Goal: Task Accomplishment & Management: Complete application form

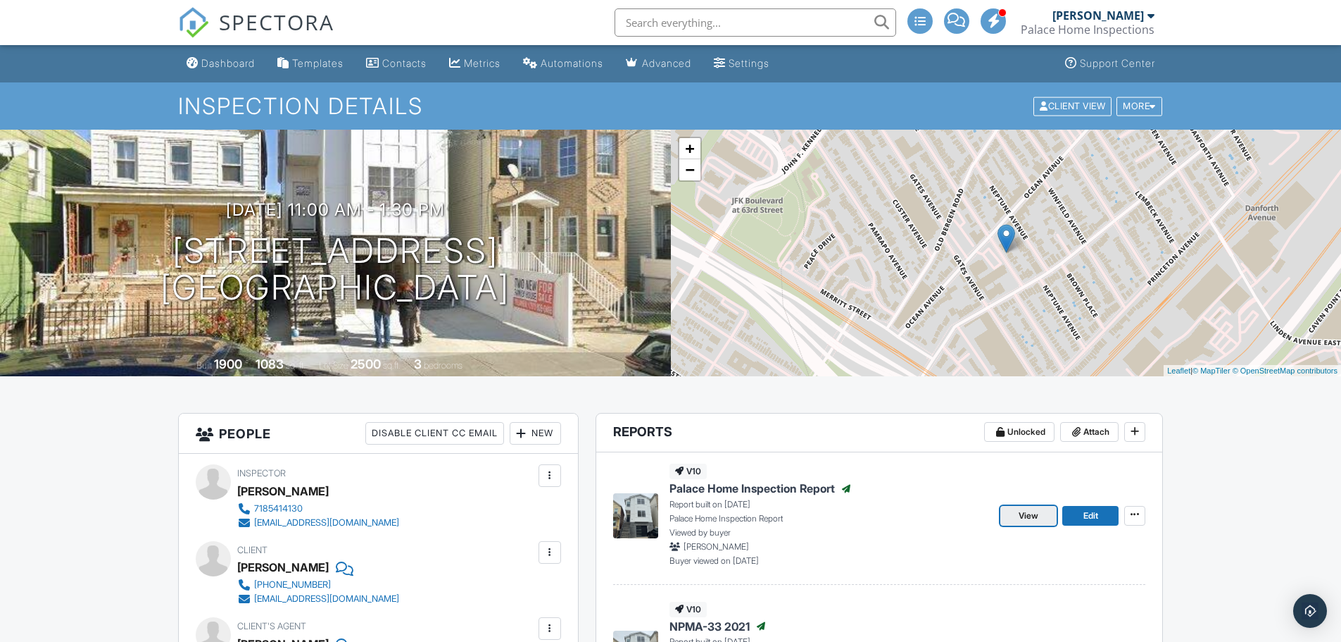
click at [1037, 520] on span "View" at bounding box center [1029, 515] width 20 height 14
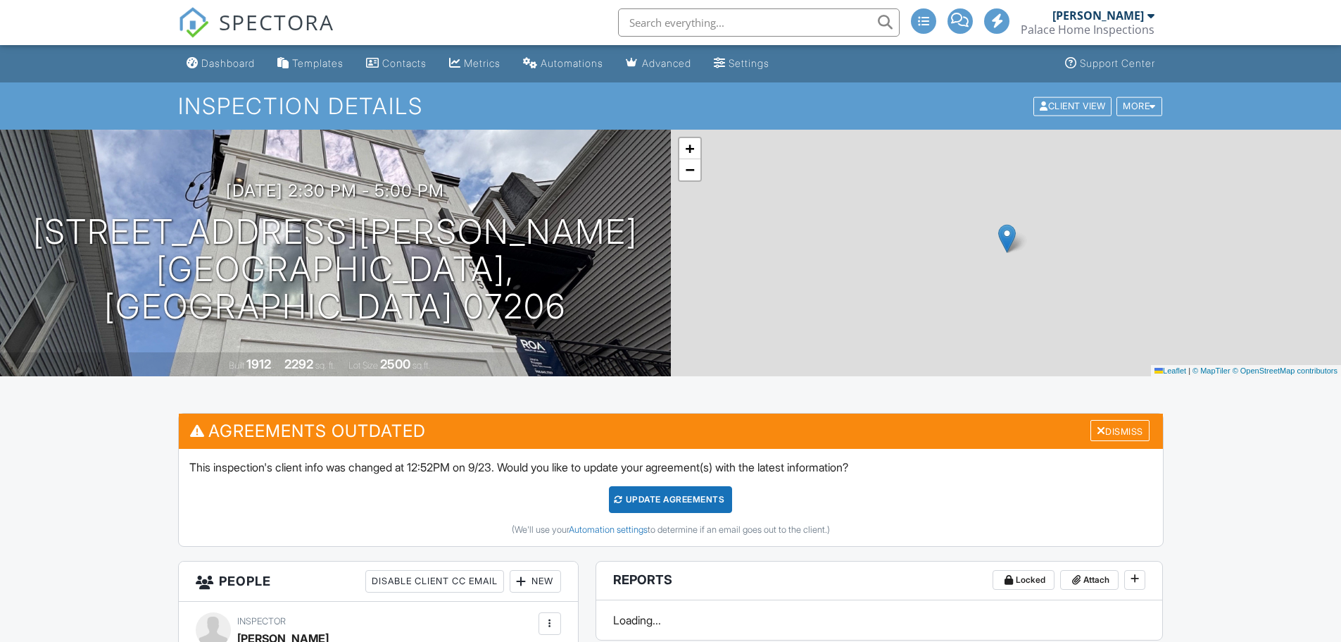
scroll to position [486, 0]
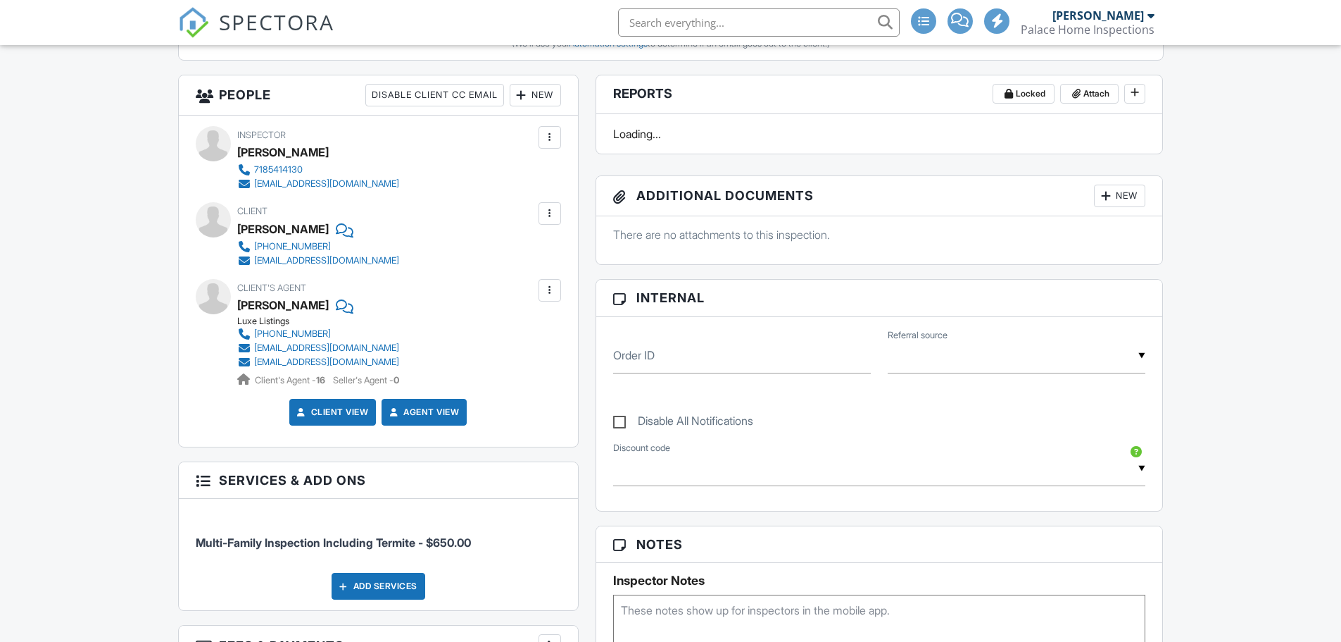
click at [518, 94] on div at bounding box center [522, 95] width 14 height 14
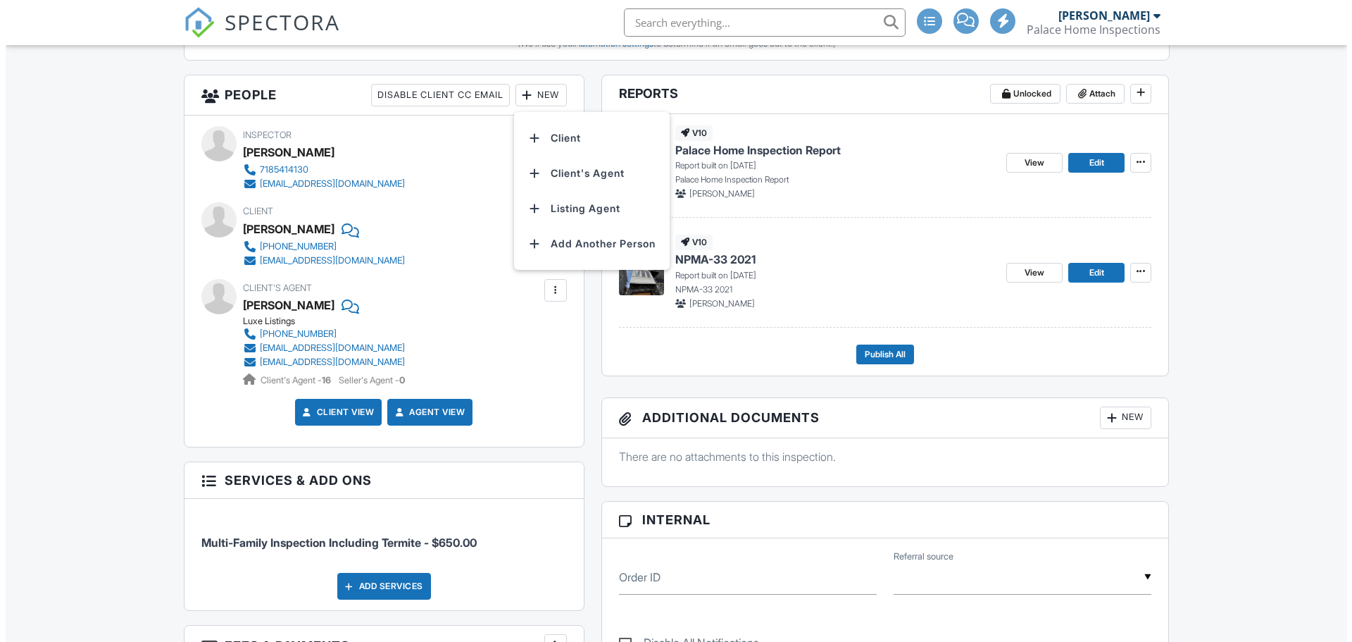
scroll to position [0, 0]
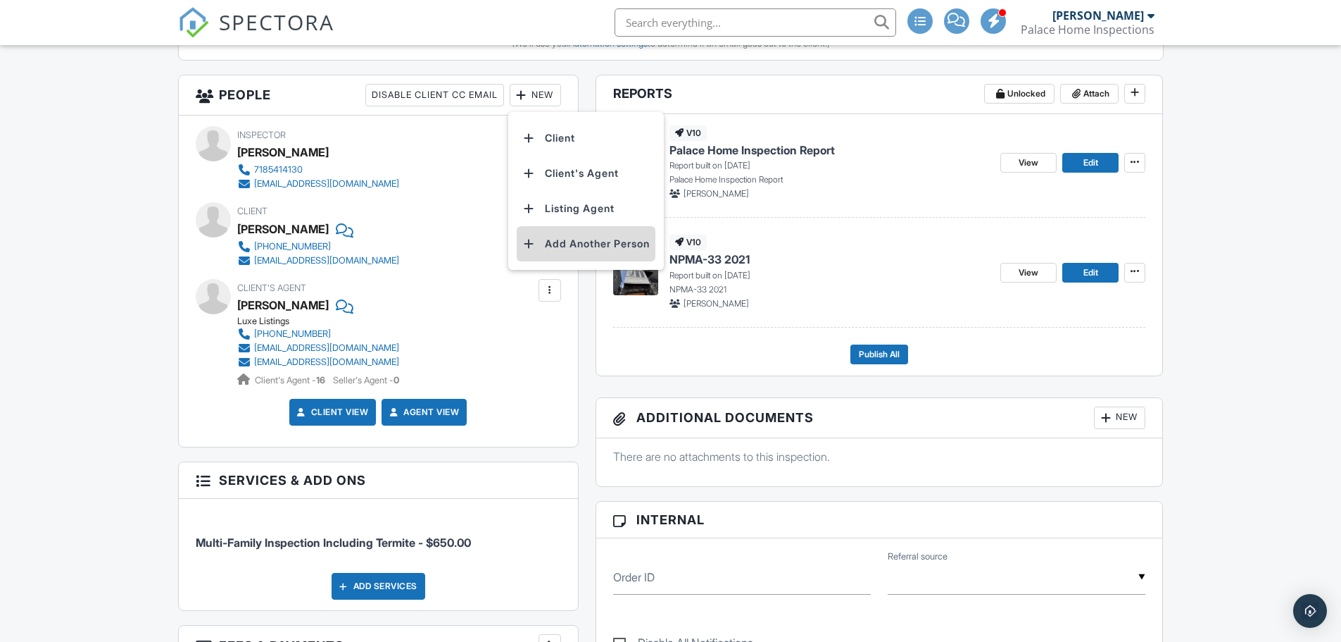
click at [542, 245] on li "Add Another Person" at bounding box center [586, 243] width 139 height 35
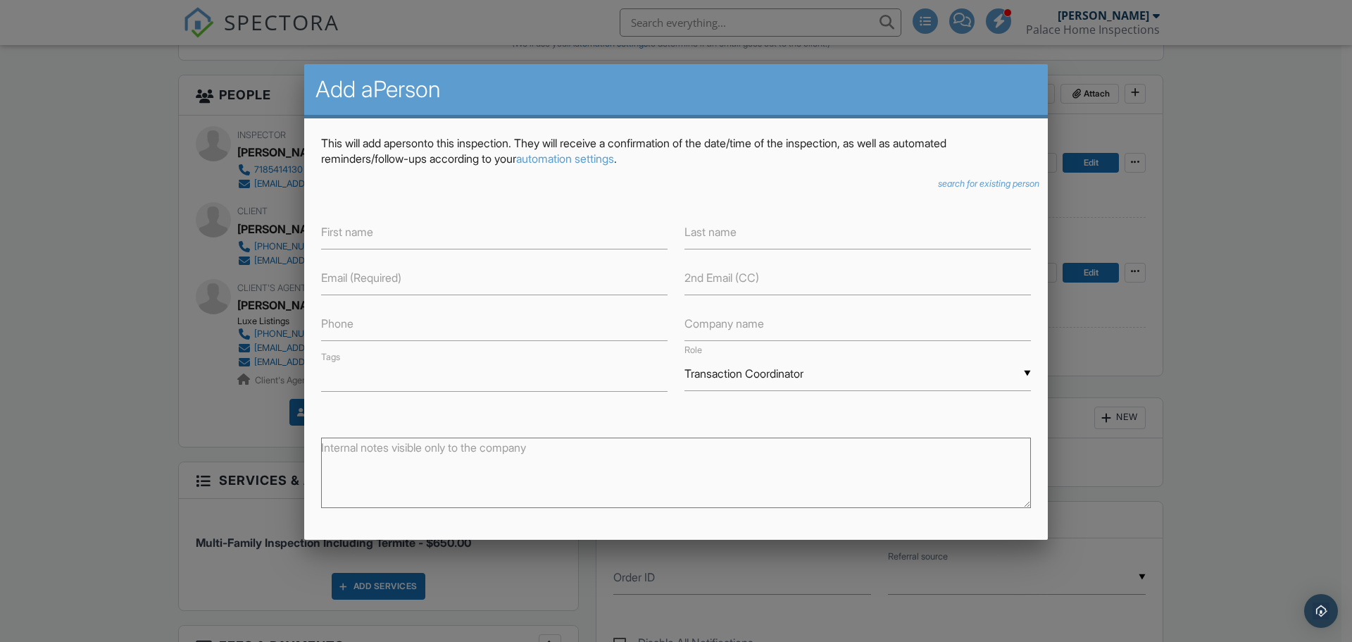
drag, startPoint x: 941, startPoint y: 174, endPoint x: 943, endPoint y: 181, distance: 7.4
click at [942, 178] on div "This will add a Person to this inspection. They will receive a confirmation of …" at bounding box center [676, 408] width 744 height 581
click at [943, 181] on icon "search for existing person" at bounding box center [988, 183] width 101 height 11
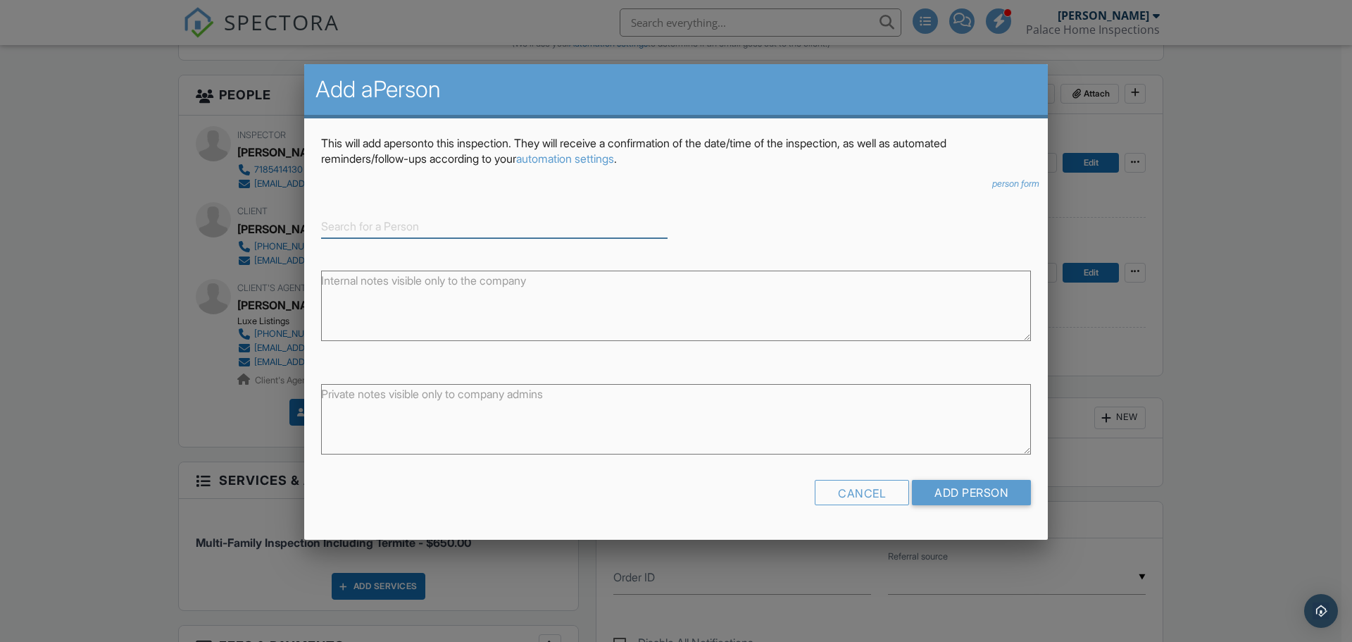
click at [404, 225] on input at bounding box center [494, 226] width 346 height 23
type input "f"
click at [395, 245] on div "[PERSON_NAME]" at bounding box center [494, 248] width 339 height 15
type input "[PERSON_NAME]"
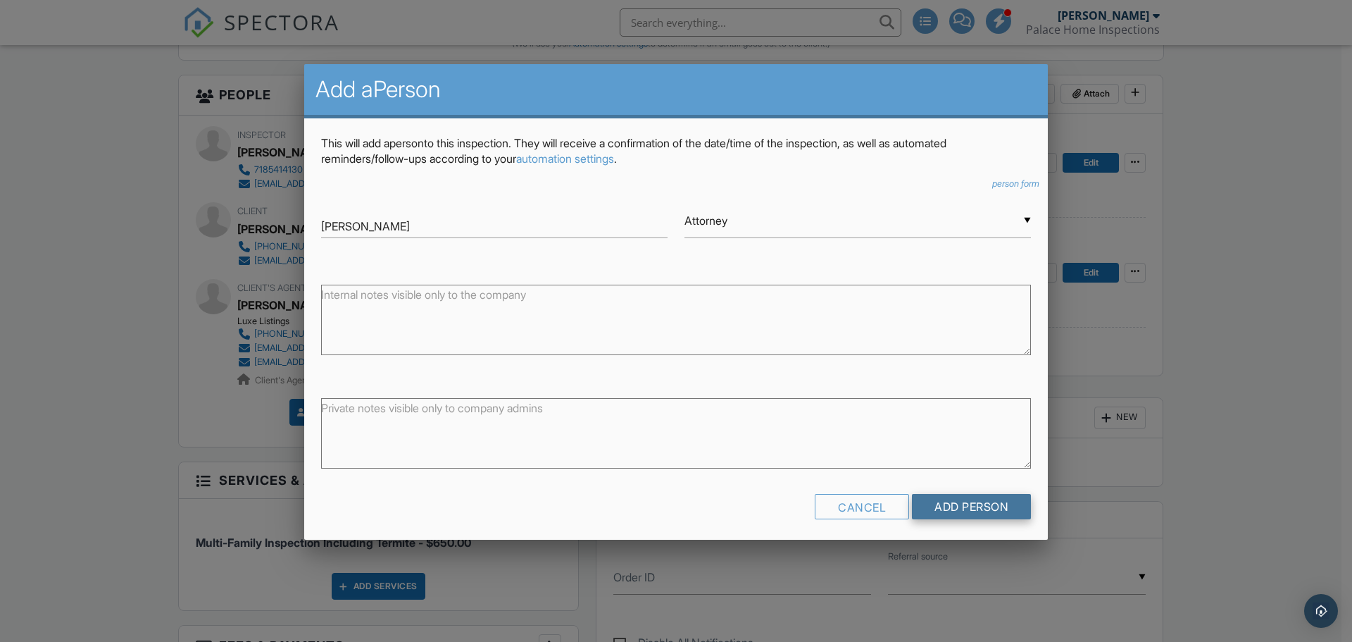
click at [927, 504] on input "Add Person" at bounding box center [971, 506] width 119 height 25
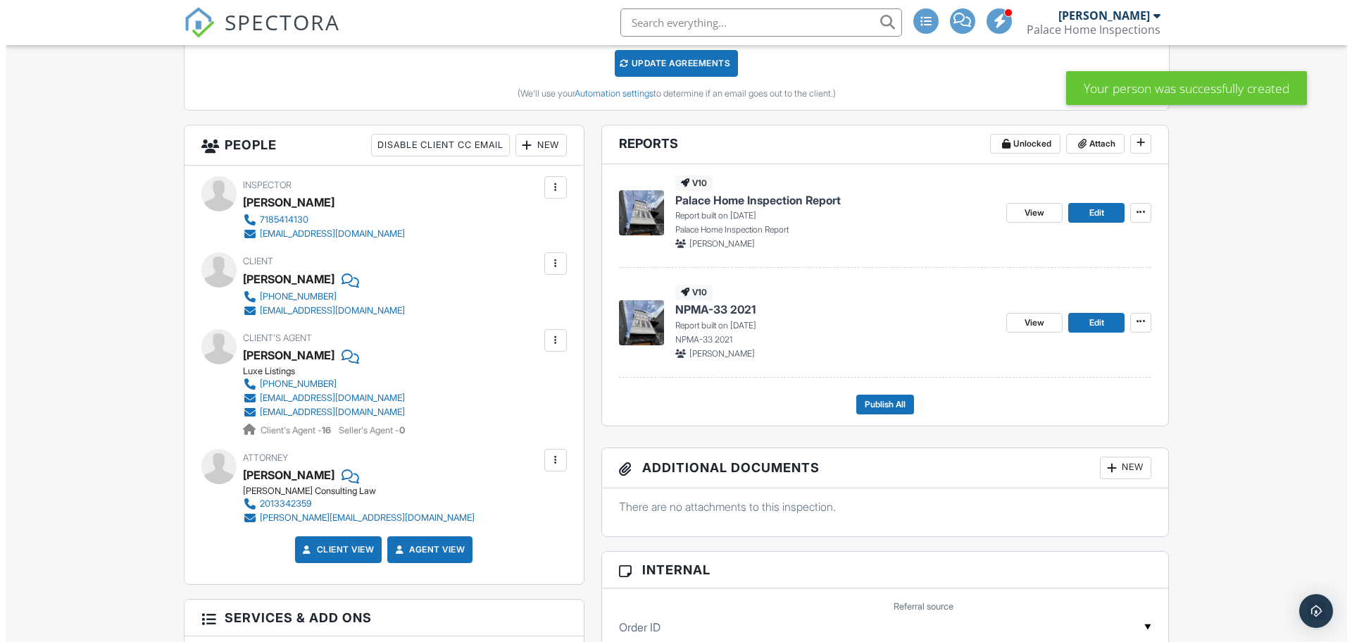
scroll to position [358, 0]
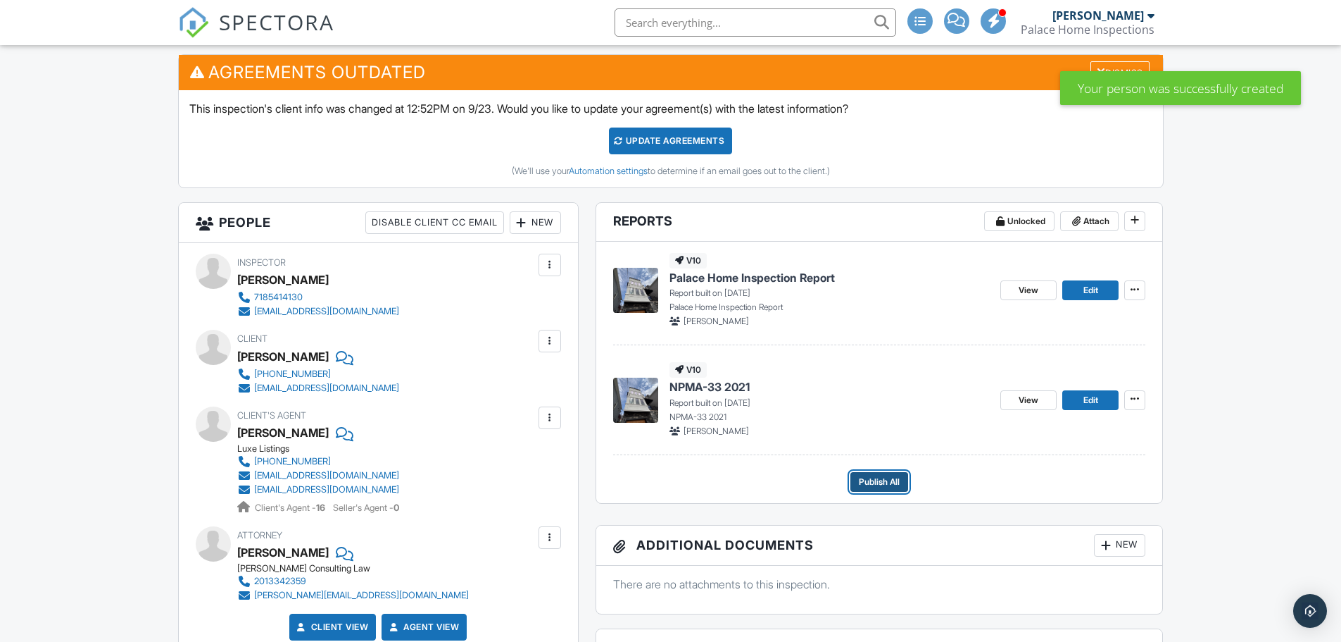
click at [890, 483] on span "Publish All" at bounding box center [879, 482] width 41 height 14
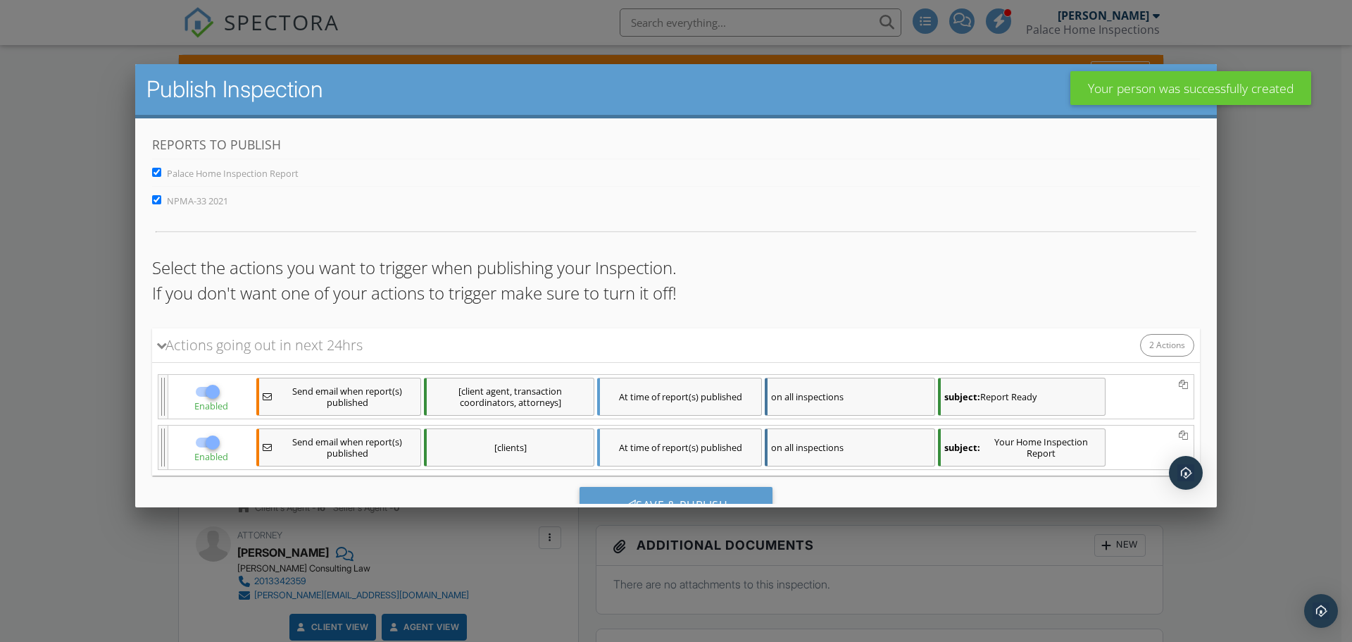
scroll to position [60, 0]
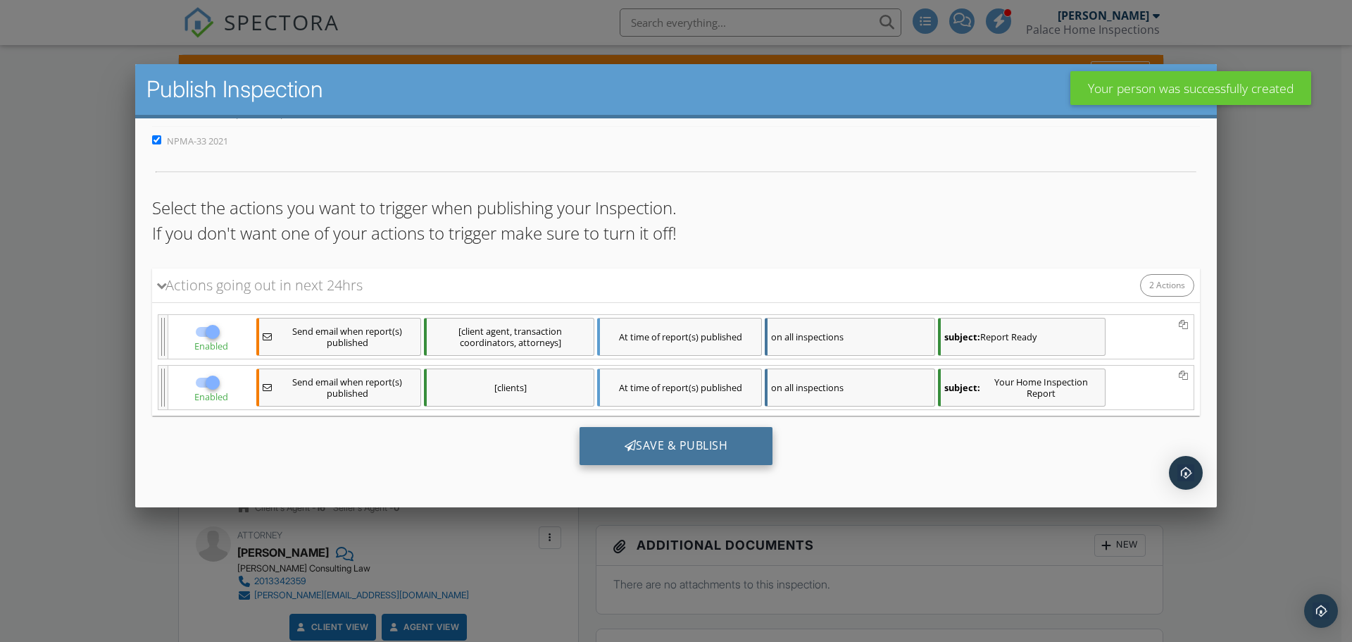
click at [685, 443] on div "Save & Publish" at bounding box center [677, 446] width 194 height 38
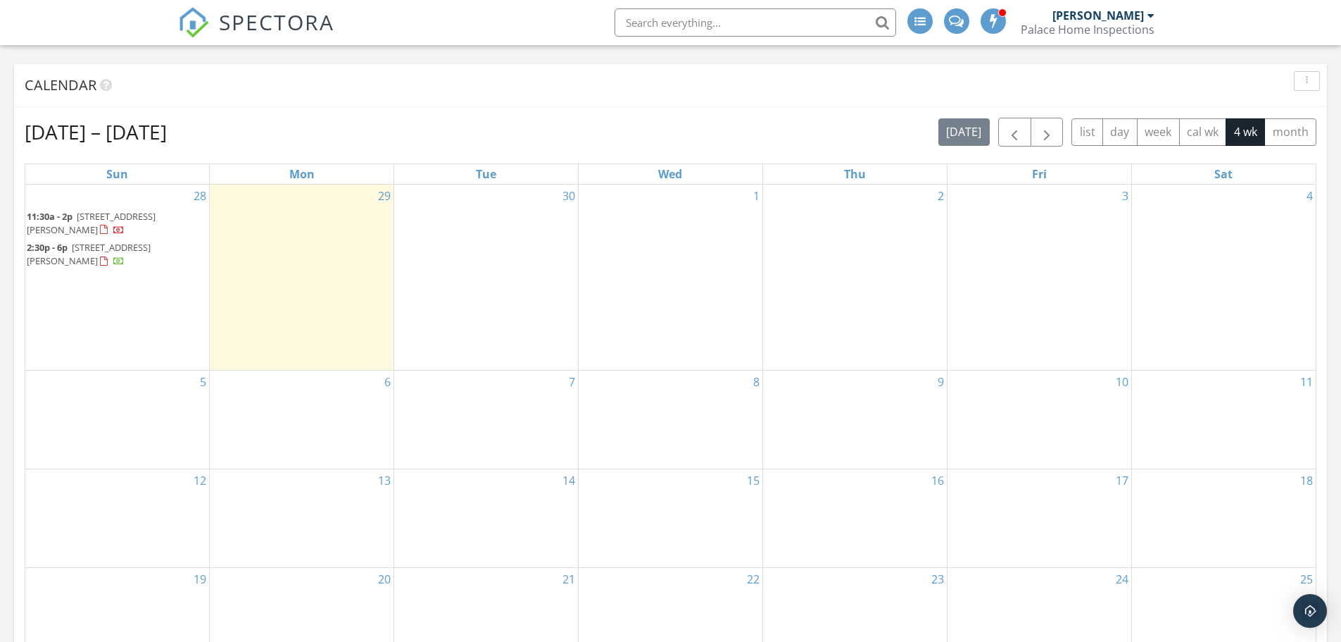
scroll to position [688, 0]
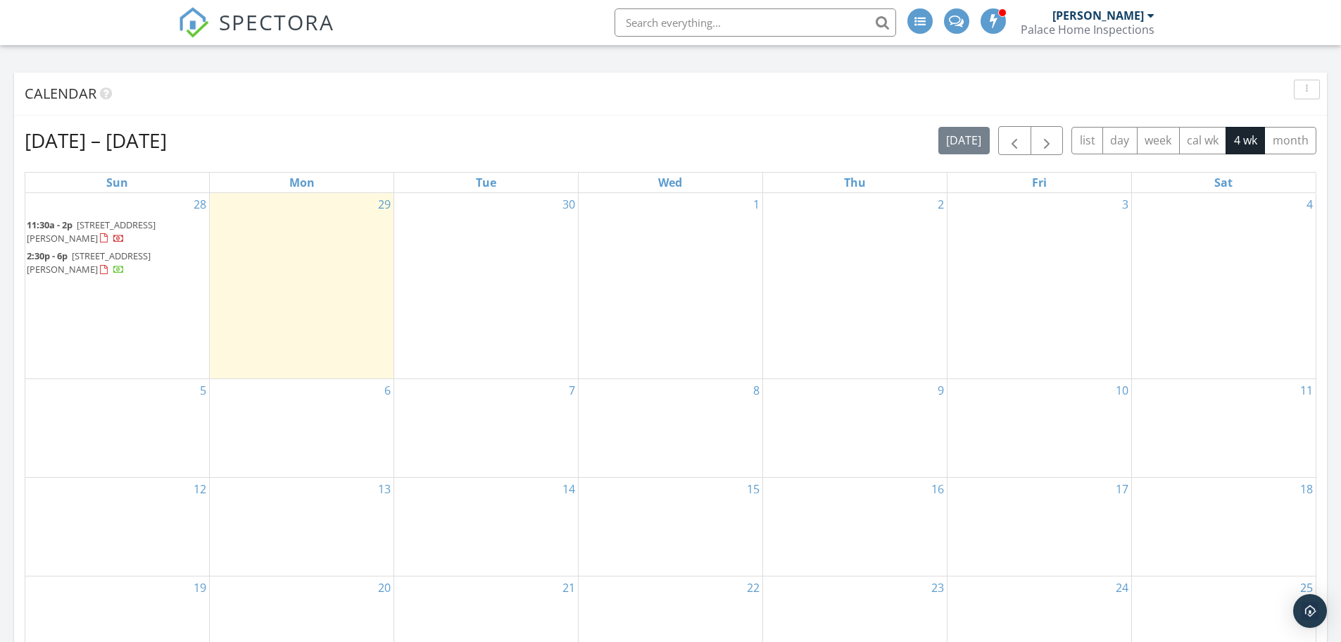
click at [262, 218] on div "29" at bounding box center [302, 285] width 184 height 185
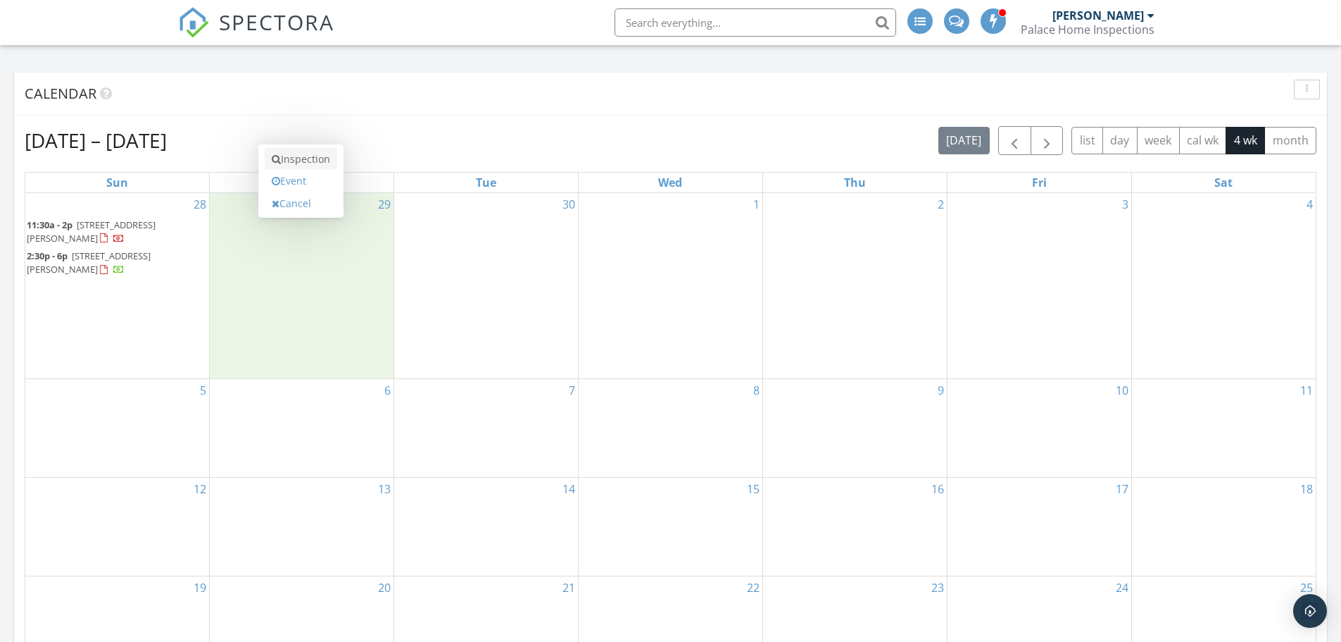
click at [295, 154] on link "Inspection" at bounding box center [301, 159] width 73 height 23
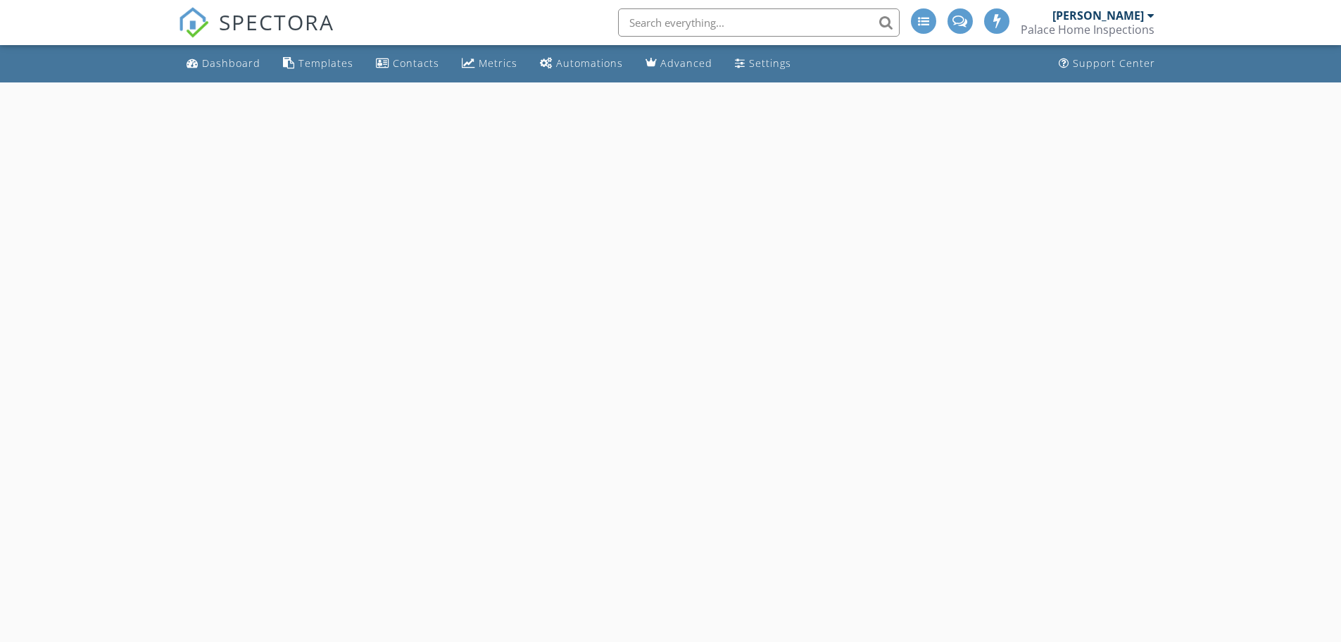
select select "8"
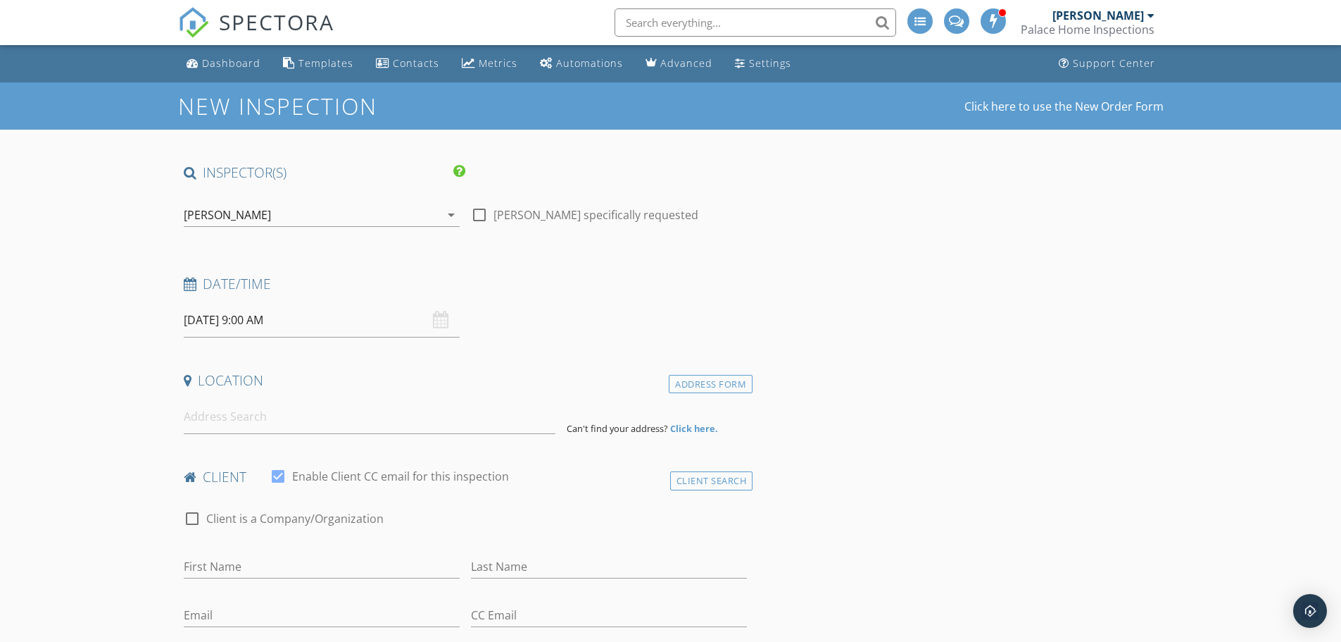
drag, startPoint x: 306, startPoint y: 324, endPoint x: 319, endPoint y: 322, distance: 12.9
click at [307, 324] on input "[DATE] 9:00 AM" at bounding box center [322, 320] width 276 height 35
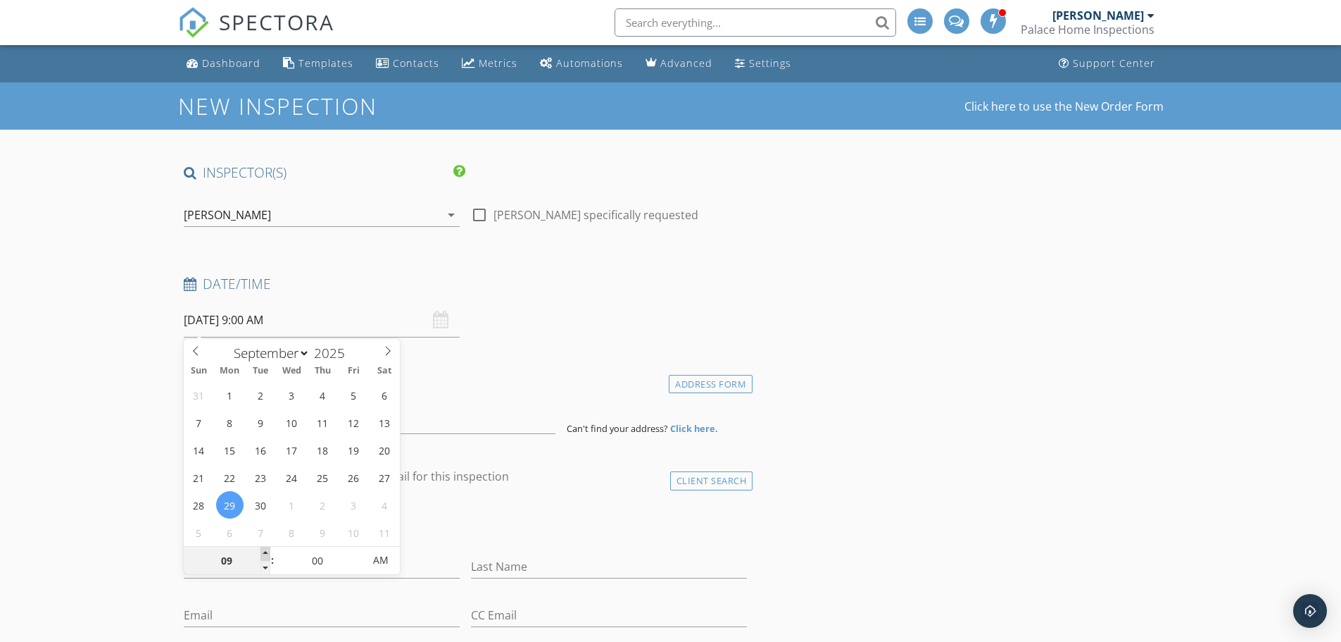
type input "10"
type input "[DATE] 10:00 AM"
click at [263, 549] on span at bounding box center [266, 553] width 10 height 14
type input "11"
type input "[DATE] 11:00 AM"
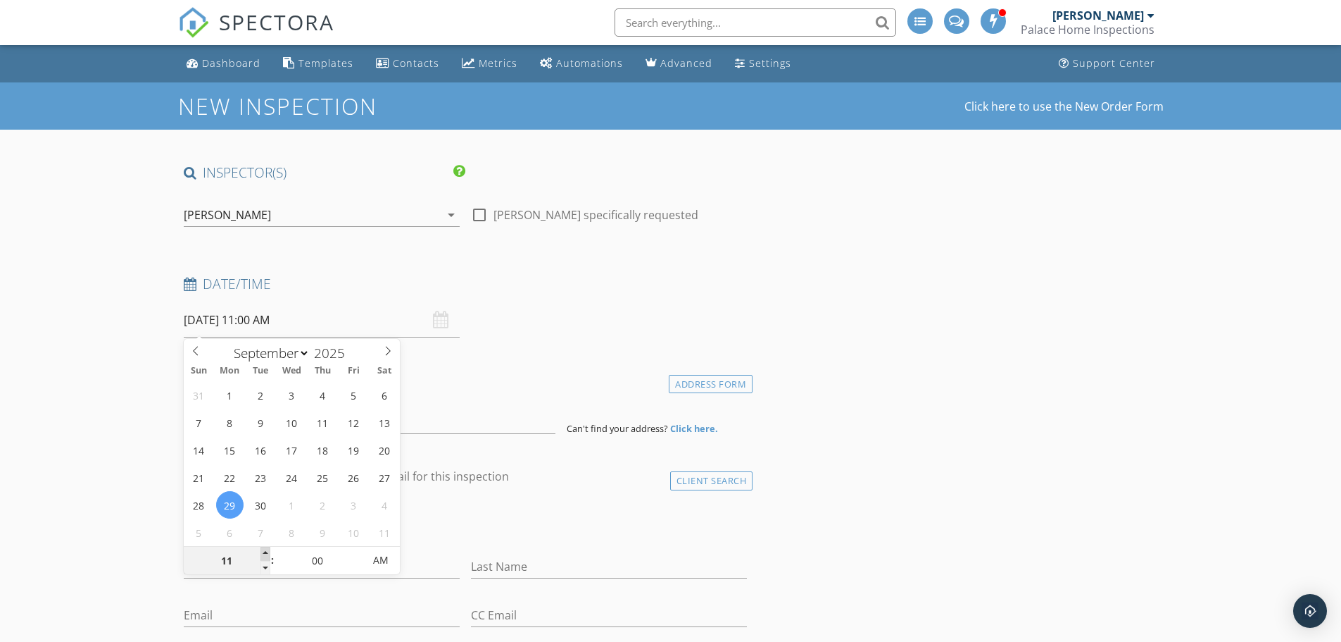
click at [263, 549] on span at bounding box center [266, 553] width 10 height 14
type input "12"
type input "[DATE] 12:00 PM"
click at [263, 549] on span at bounding box center [266, 553] width 10 height 14
type input "01"
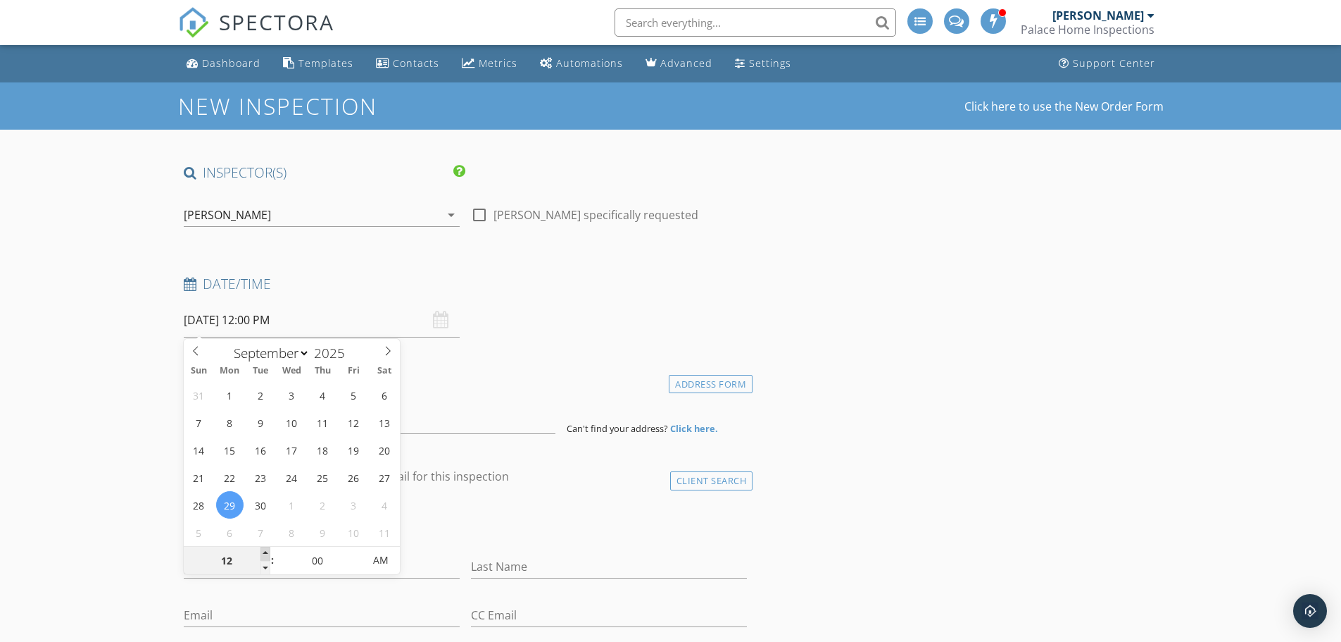
type input "[DATE] 1:00 PM"
click at [263, 549] on span at bounding box center [266, 553] width 10 height 14
type input "02"
type input "09/29/2025 2:00 PM"
click at [263, 549] on span at bounding box center [266, 553] width 10 height 14
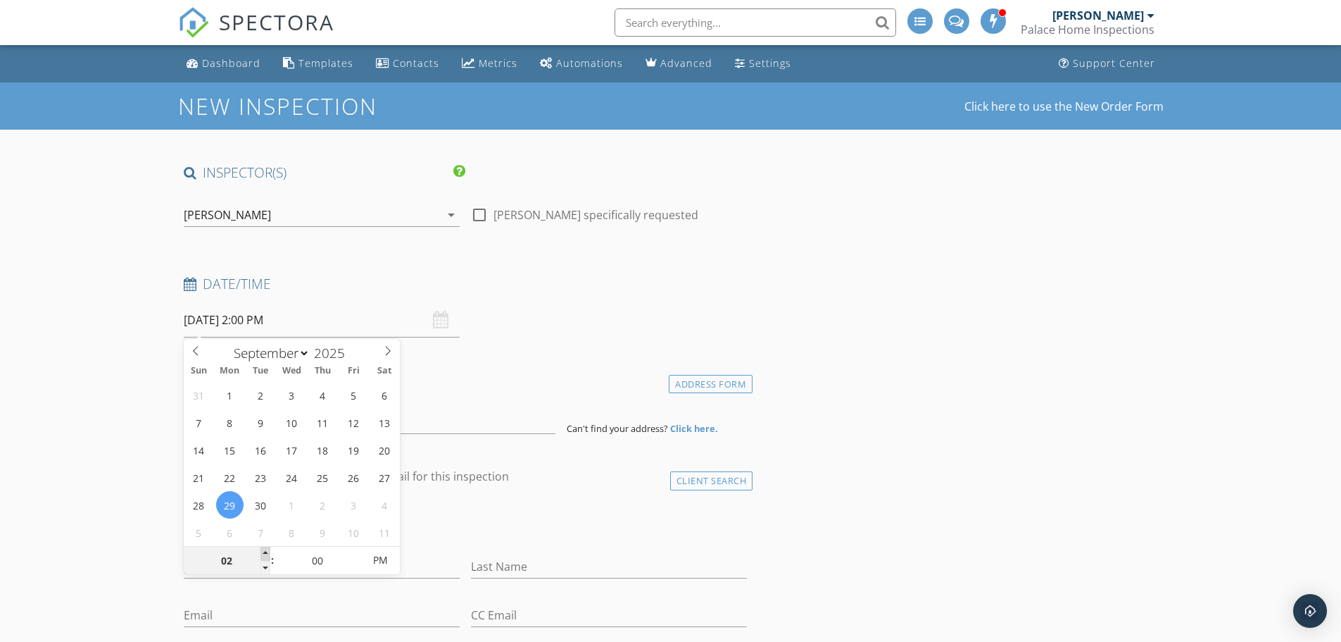
type input "03"
type input "[DATE] 3:00 PM"
click at [263, 549] on span at bounding box center [266, 553] width 10 height 14
type input "02"
type input "[DATE] 2:00 PM"
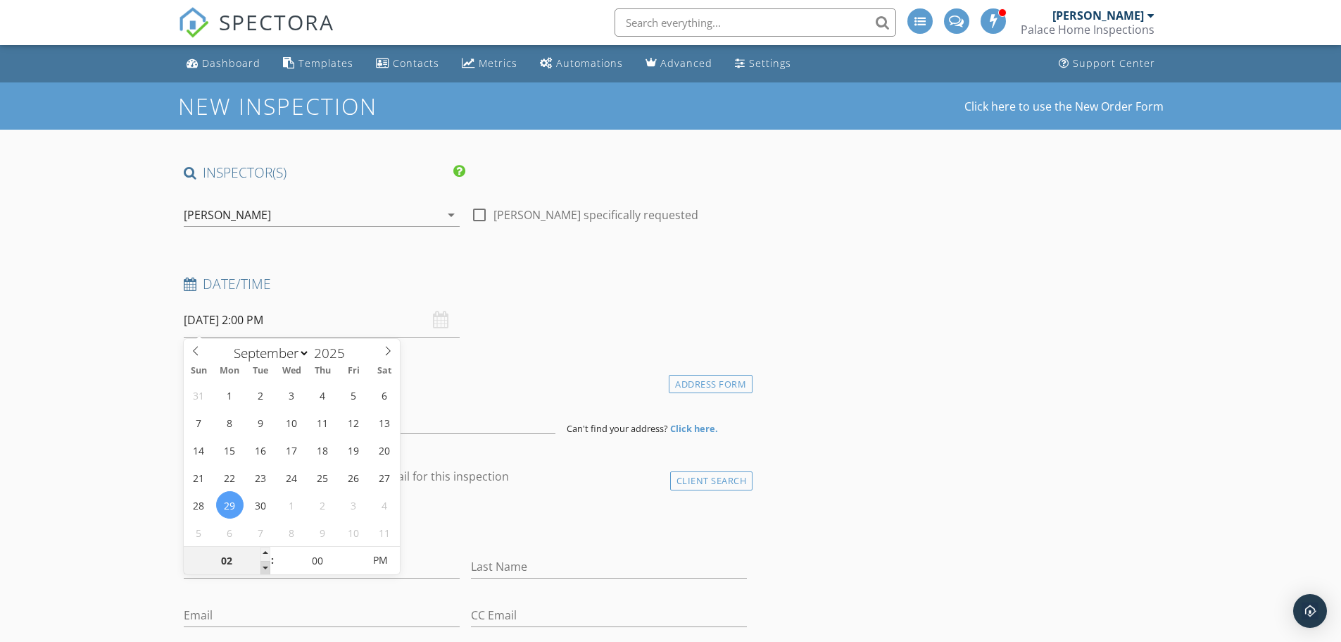
click at [261, 561] on span at bounding box center [266, 568] width 10 height 14
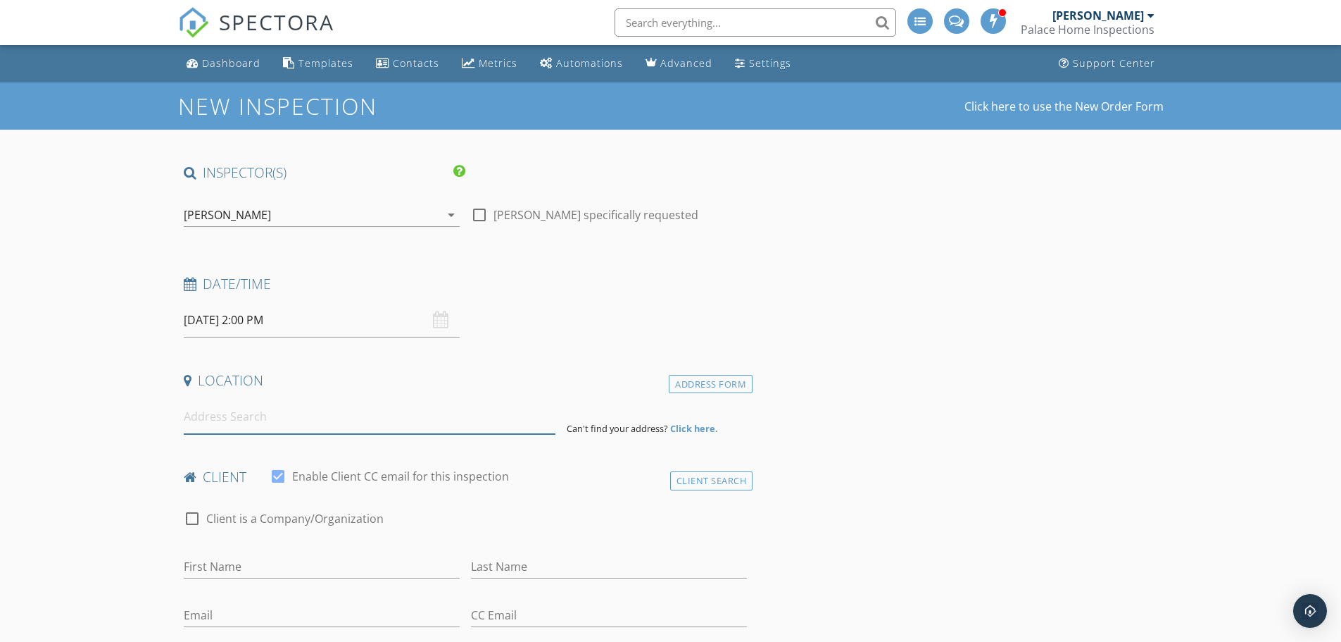
click at [442, 413] on input at bounding box center [370, 416] width 372 height 35
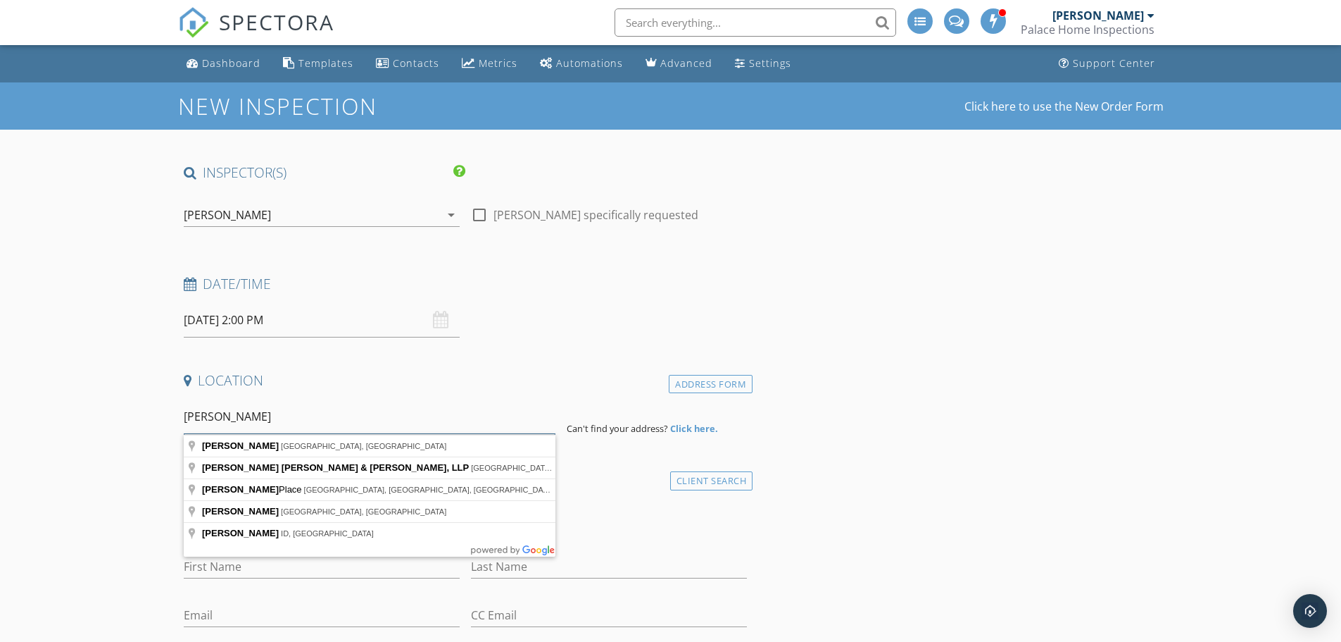
type input "Wendell"
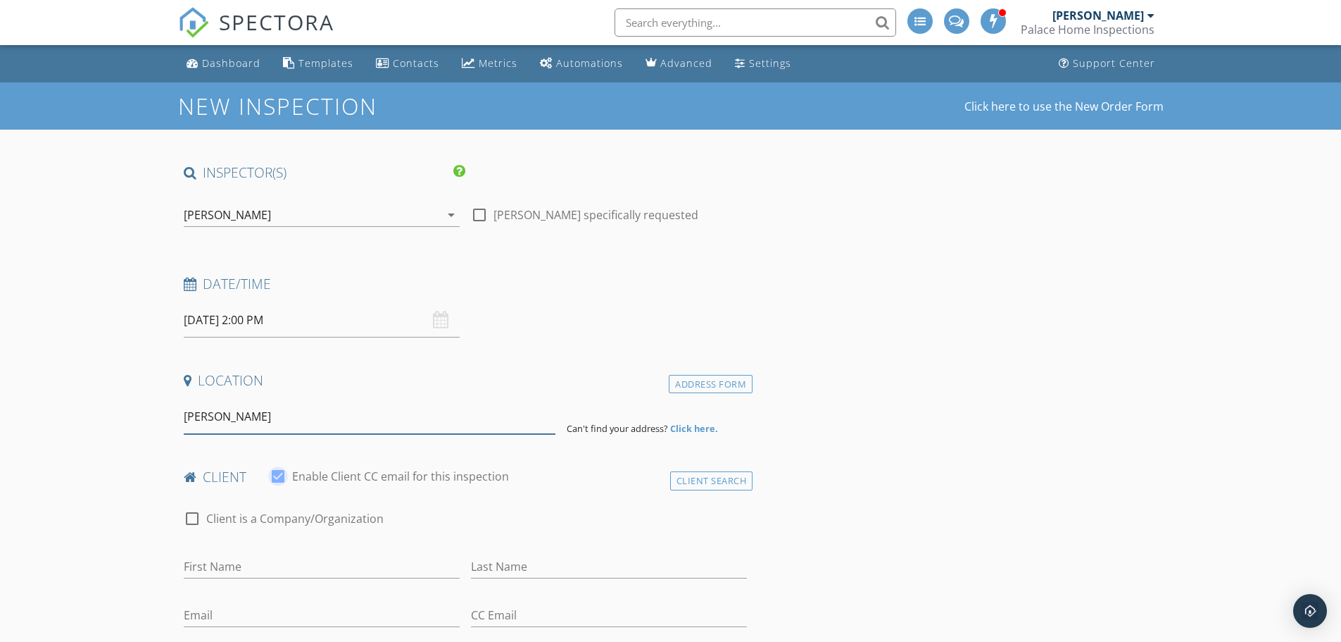
click at [248, 422] on input "Wendell" at bounding box center [370, 416] width 372 height 35
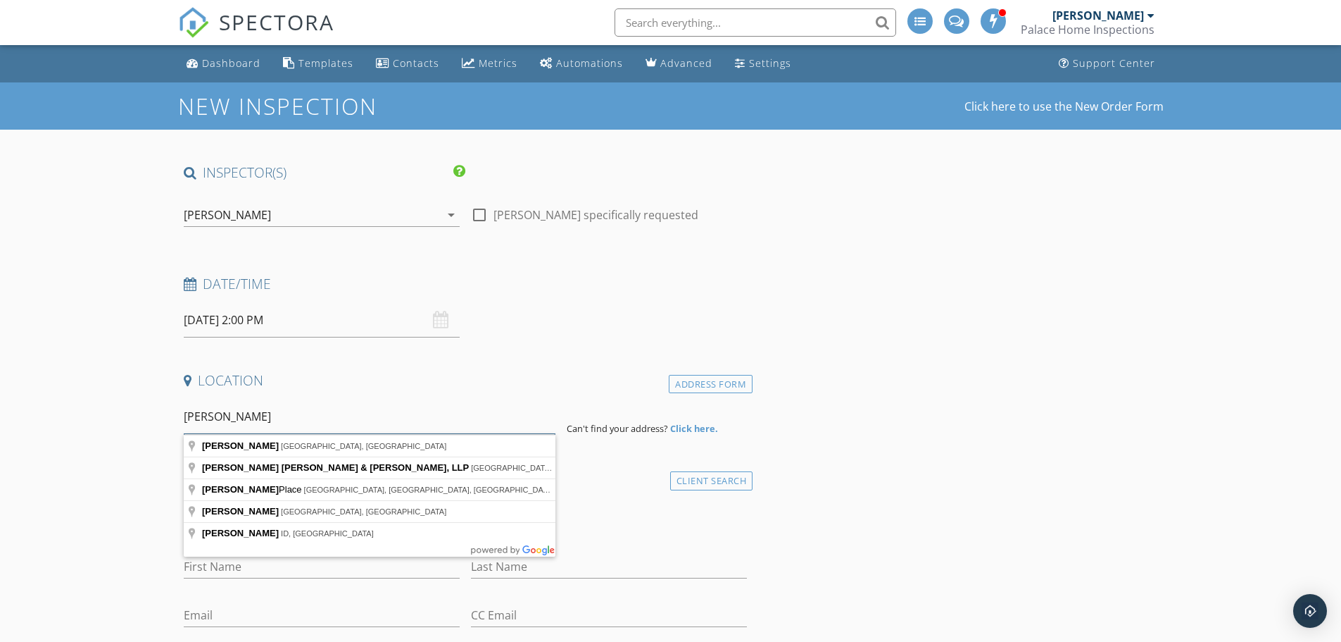
click at [248, 422] on input "Wendell" at bounding box center [370, 416] width 372 height 35
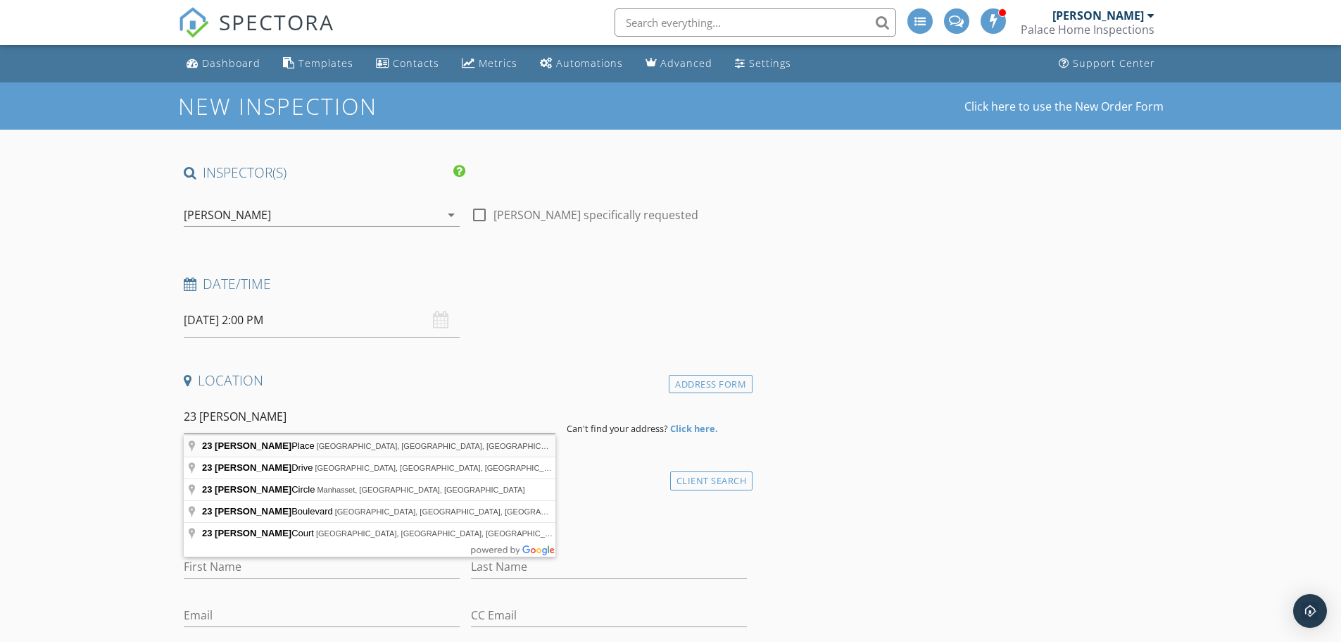
type input "23 Tiffany Place, Irvington, NJ, USA"
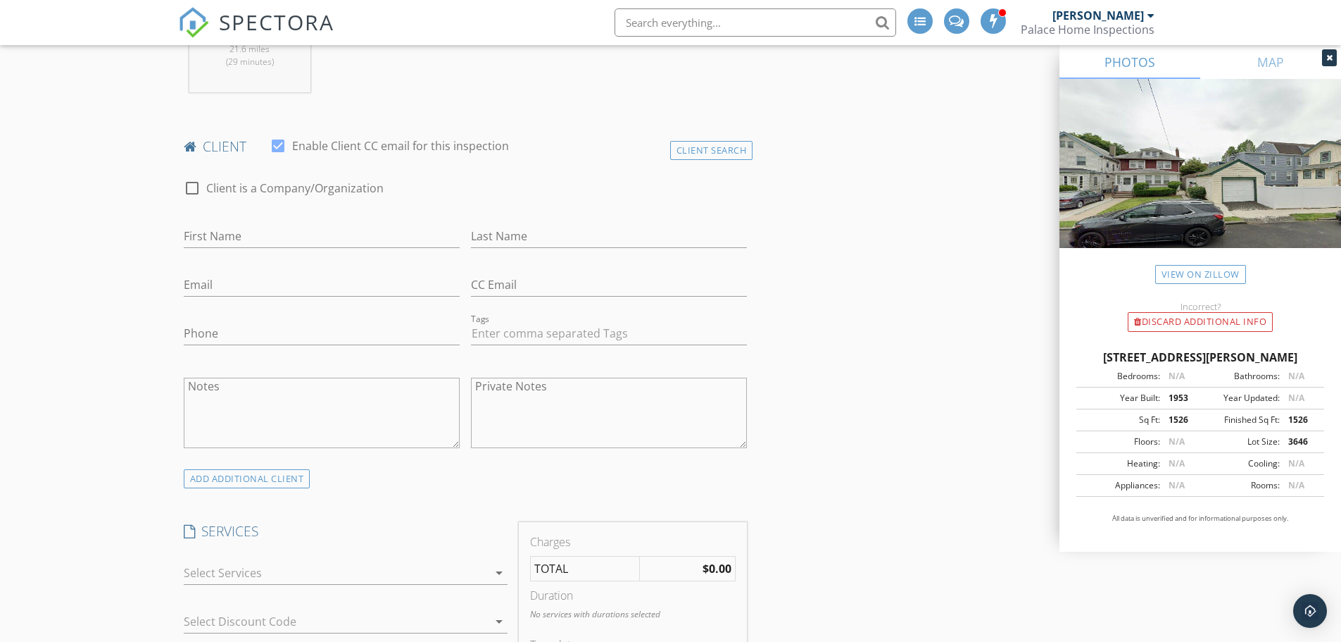
scroll to position [634, 0]
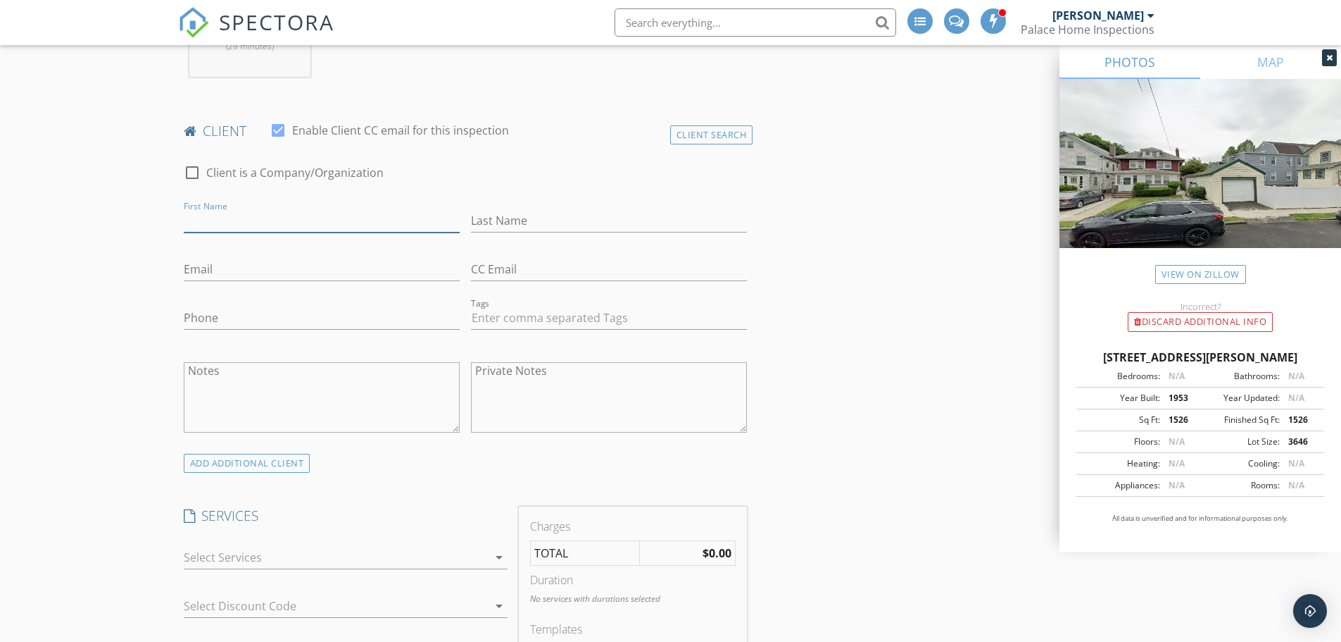
click at [195, 232] on input "First Name" at bounding box center [322, 220] width 276 height 23
type input "Wendell"
type input "Sampson"
click at [223, 276] on input "Email" at bounding box center [322, 269] width 276 height 23
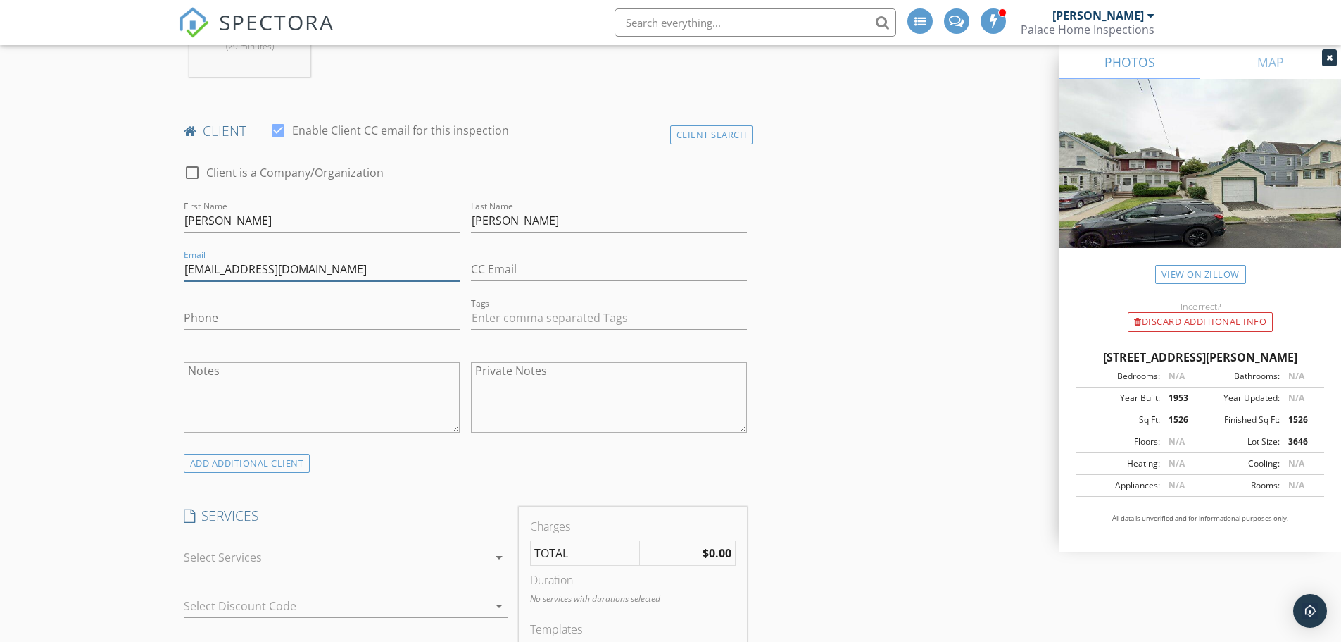
type input "swendell30@yahoo.com"
click at [213, 323] on input "Phone" at bounding box center [322, 317] width 276 height 23
type input "862-218-6375"
drag, startPoint x: 849, startPoint y: 286, endPoint x: 975, endPoint y: 277, distance: 126.3
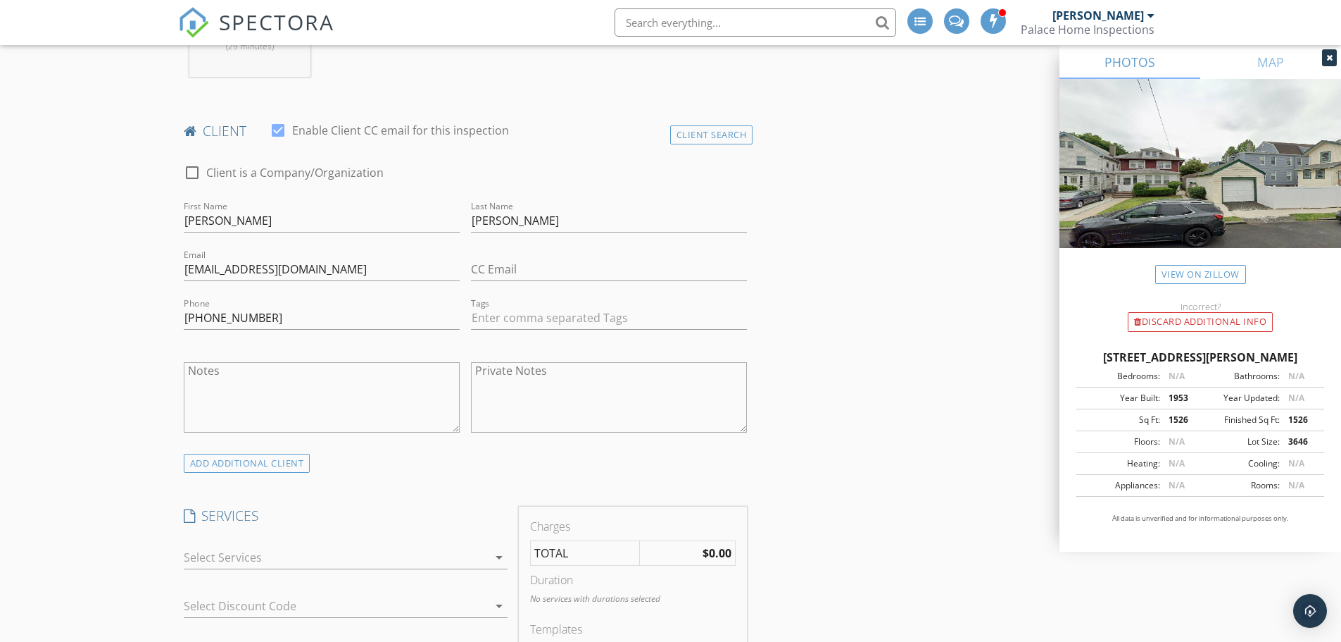
scroll to position [949, 0]
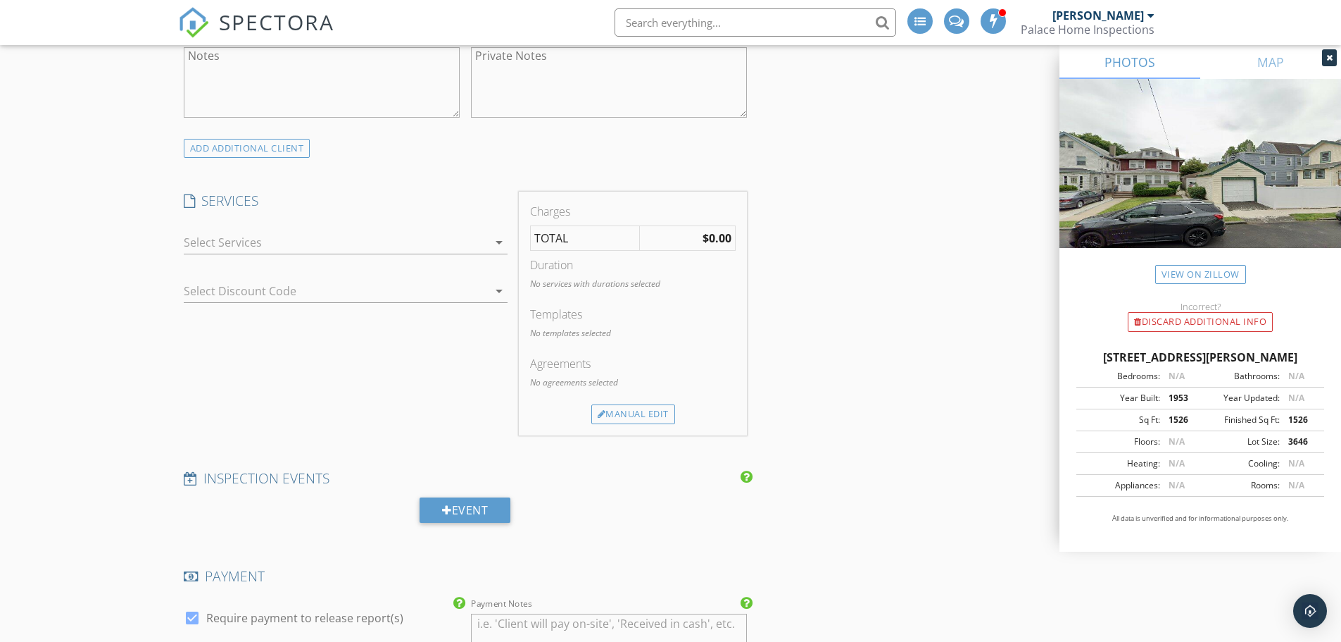
click at [445, 246] on div at bounding box center [336, 242] width 304 height 23
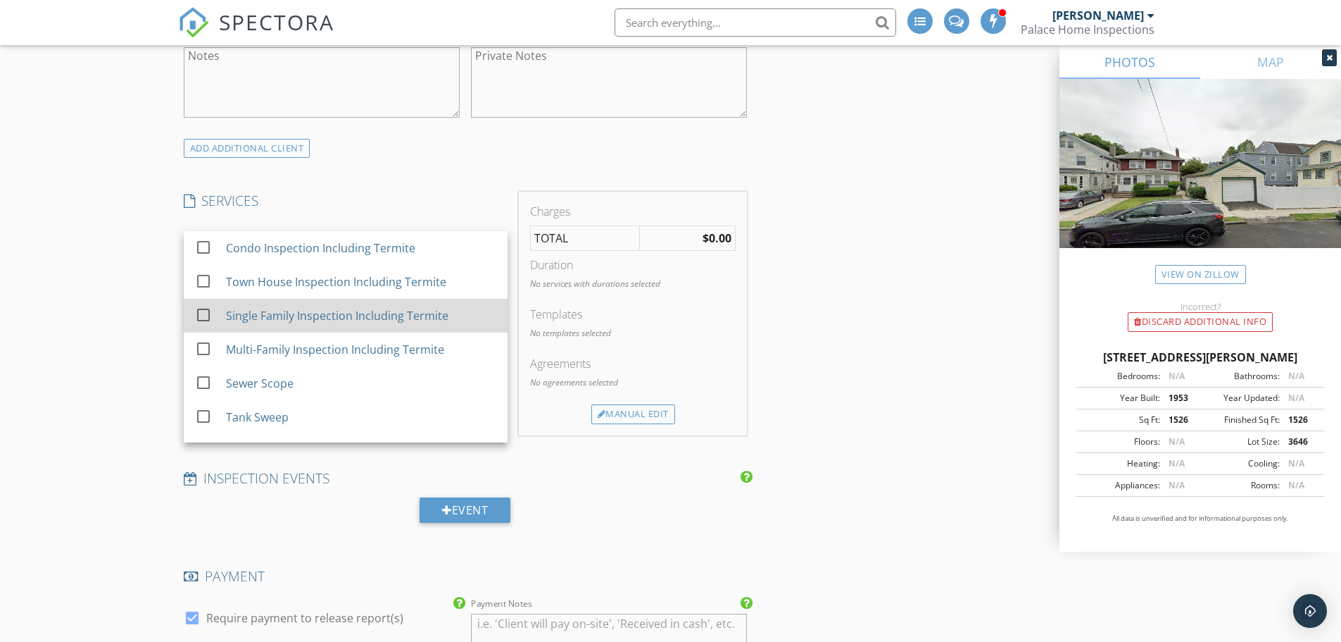
click at [201, 320] on div at bounding box center [204, 315] width 24 height 24
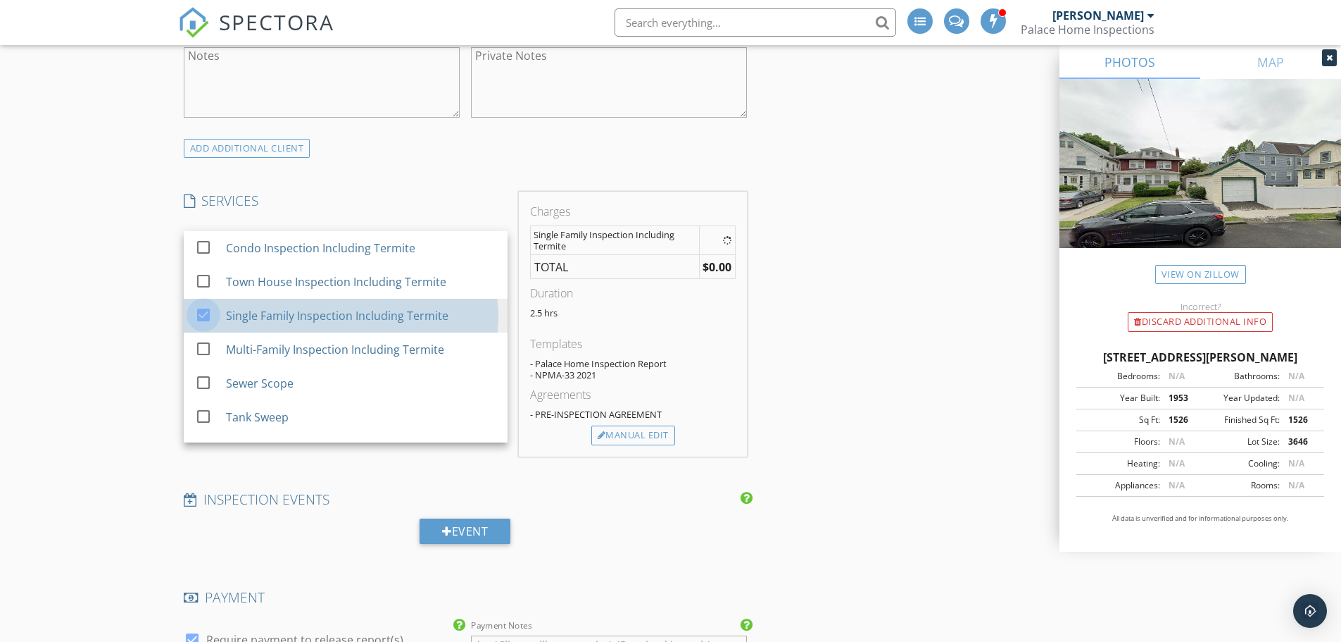
click at [131, 323] on div "New Inspection Click here to use the New Order Form INSPECTOR(S) check_box Brya…" at bounding box center [670, 429] width 1341 height 2591
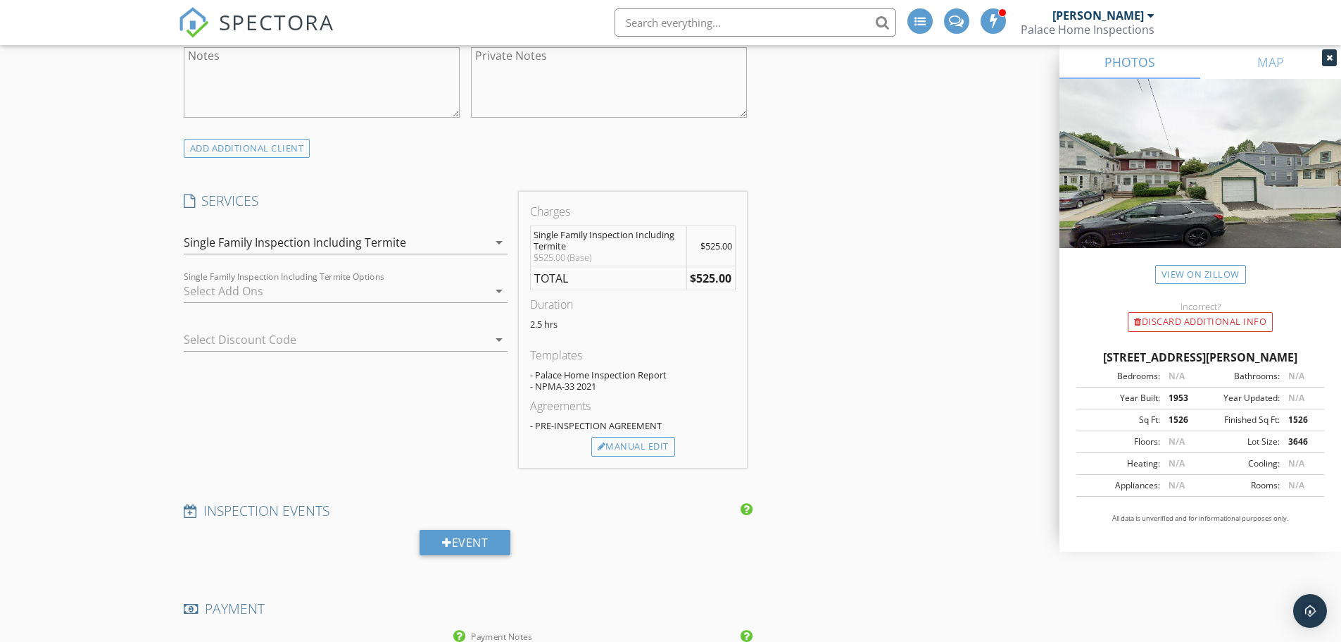
click at [230, 293] on div at bounding box center [336, 291] width 304 height 23
click at [173, 378] on div "New Inspection Click here to use the New Order Form INSPECTOR(S) check_box Brya…" at bounding box center [670, 435] width 1341 height 2602
click at [641, 452] on div "Manual Edit" at bounding box center [634, 447] width 84 height 20
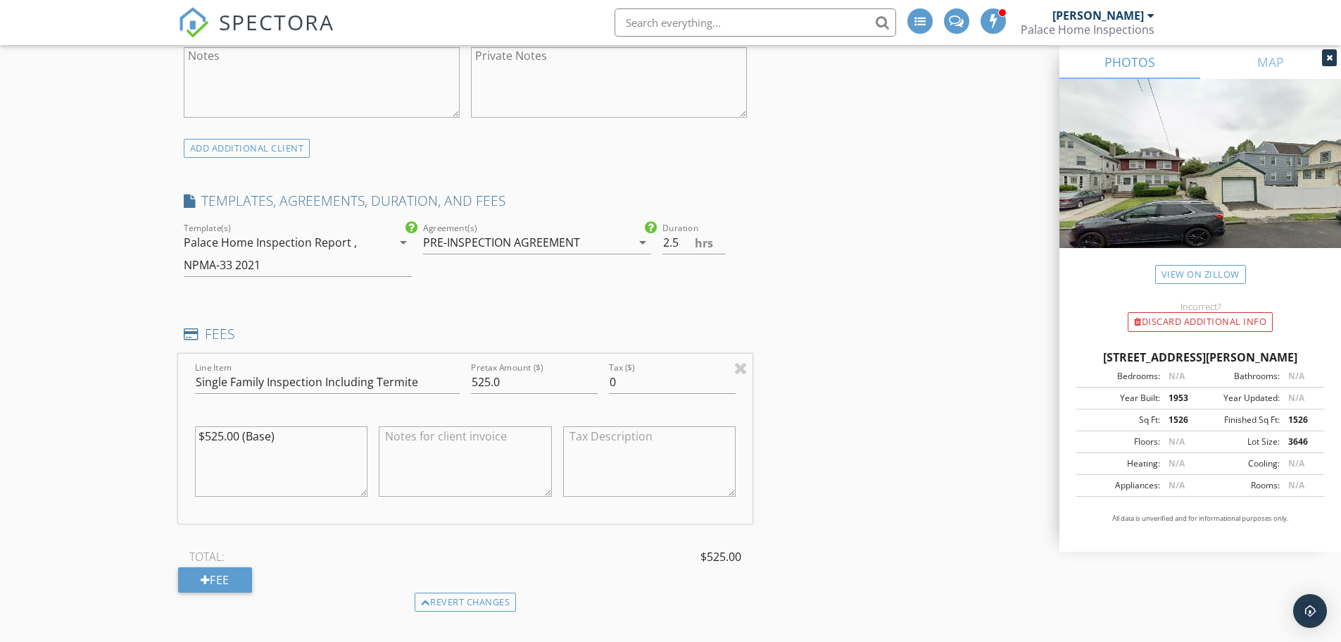
click at [547, 256] on div "Agreement(s) PRE-INSPECTION AGREEMENT arrow_drop_down" at bounding box center [537, 249] width 228 height 37
click at [558, 245] on div "PRE-INSPECTION AGREEMENT" at bounding box center [501, 242] width 157 height 13
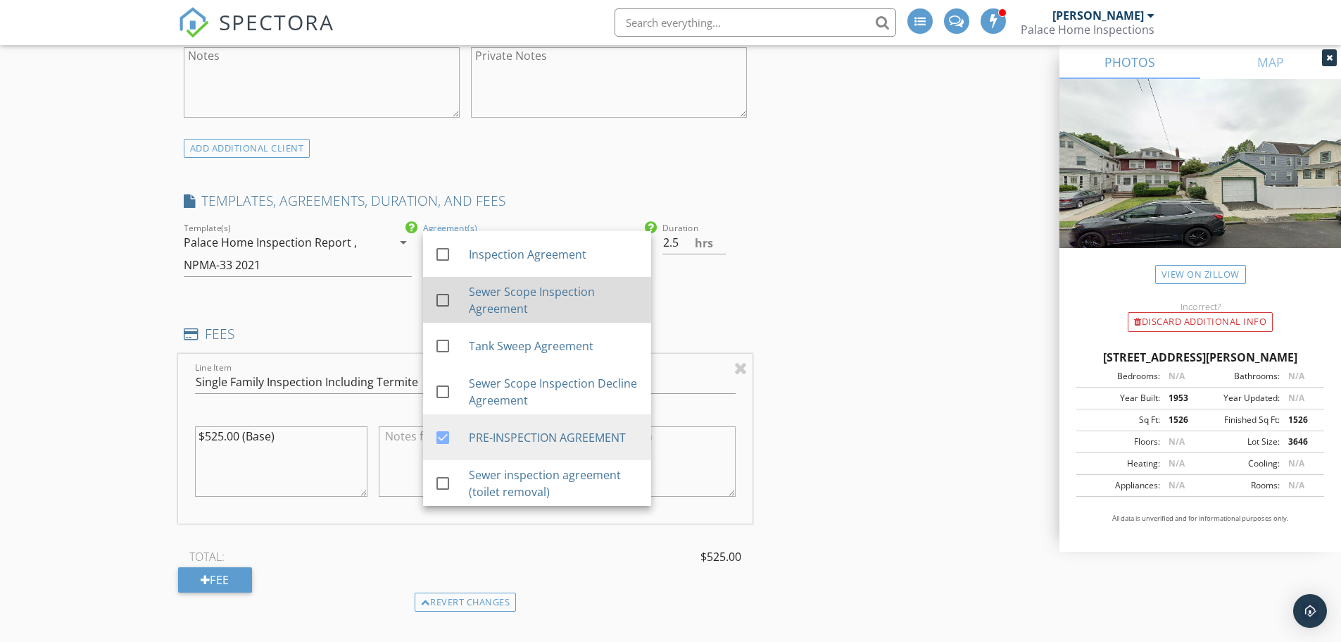
click at [442, 301] on div at bounding box center [443, 300] width 24 height 24
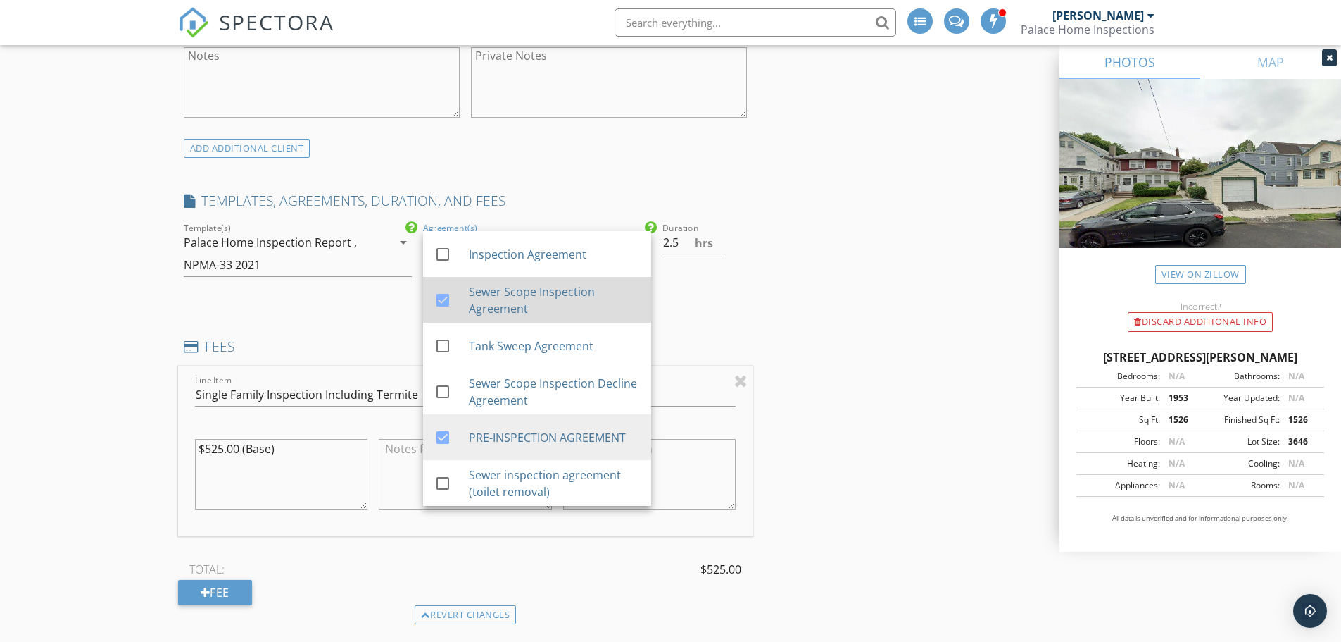
click at [442, 301] on div at bounding box center [443, 300] width 24 height 24
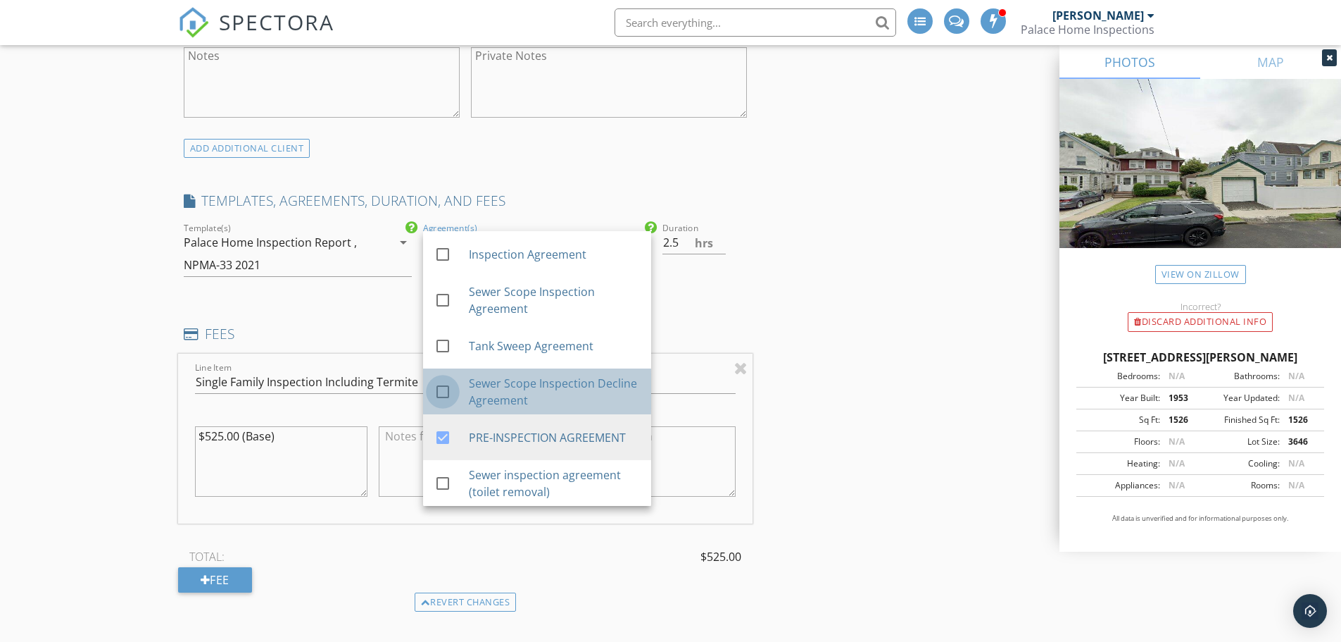
click at [442, 389] on div at bounding box center [443, 392] width 24 height 24
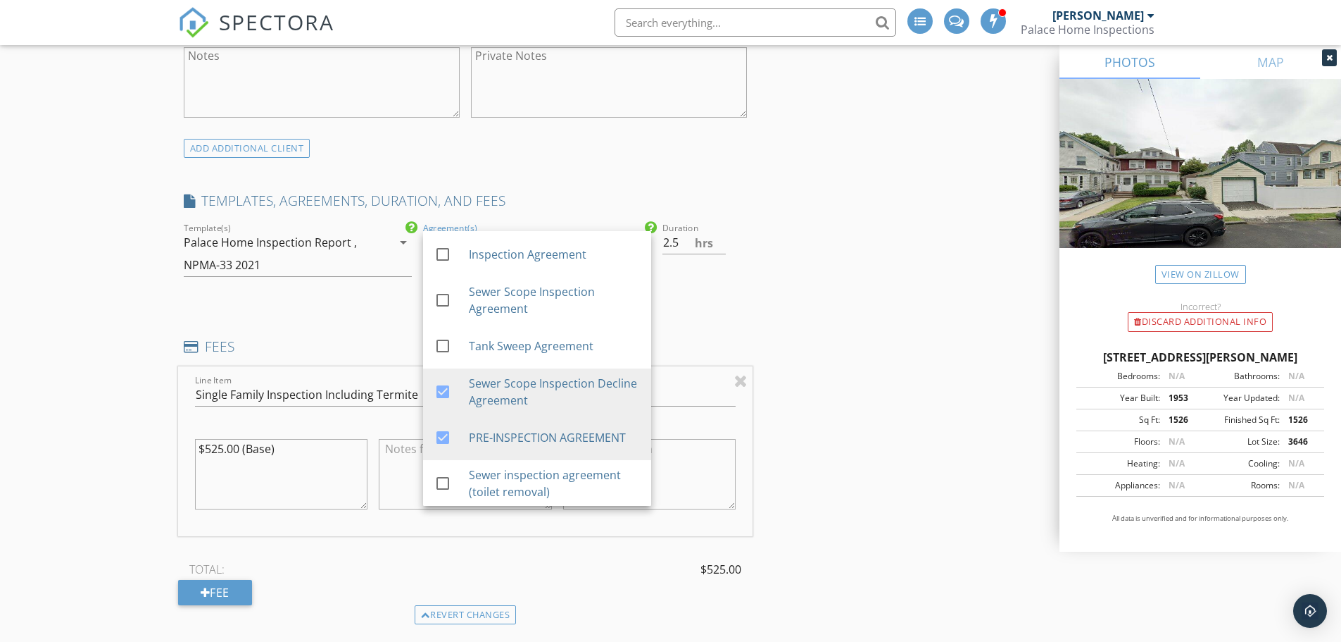
click at [802, 258] on div "INSPECTOR(S) check_box Bryant Diaz PRIMARY Bryant Diaz arrow_drop_down check_bo…" at bounding box center [671, 537] width 986 height 2644
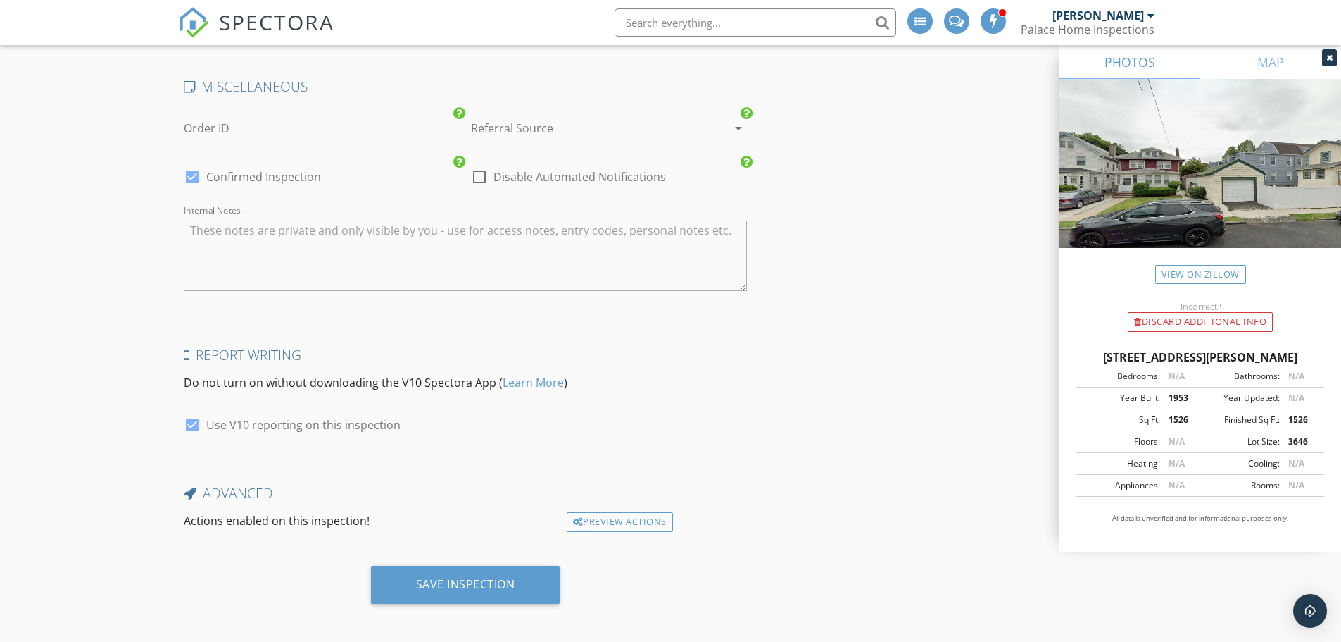
scroll to position [2199, 0]
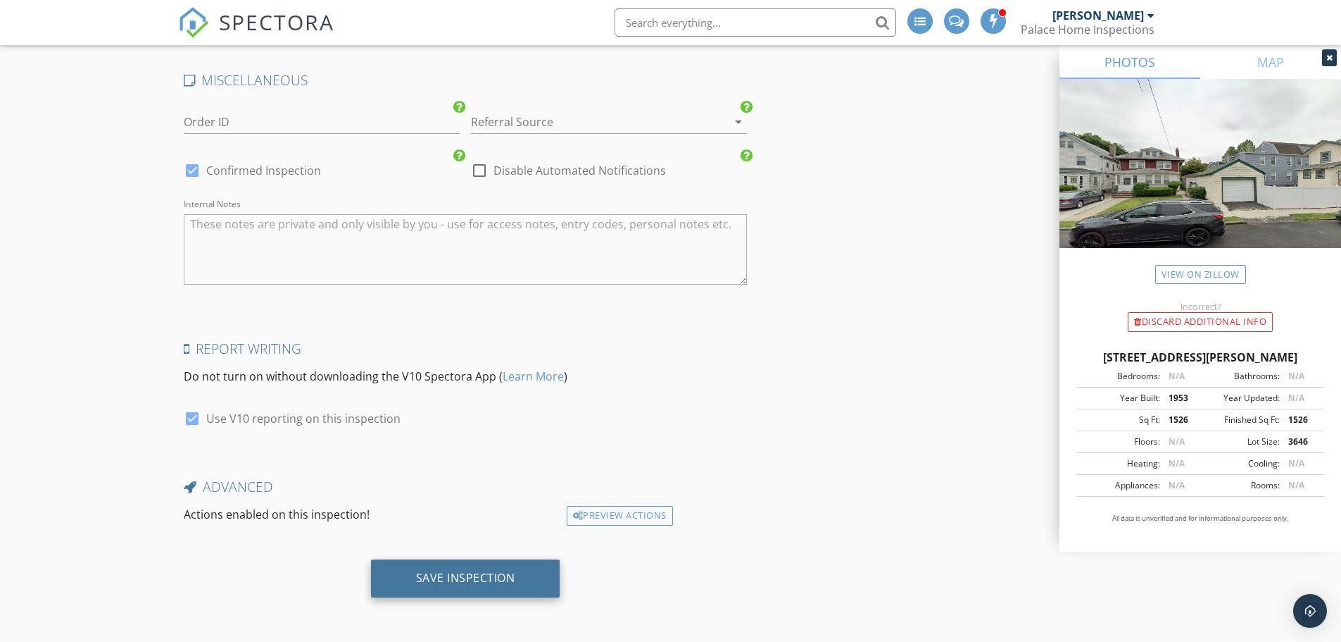
click at [520, 582] on div "Save Inspection" at bounding box center [465, 578] width 189 height 38
